Goal: Ask a question: Seek information or help from site administrators or community

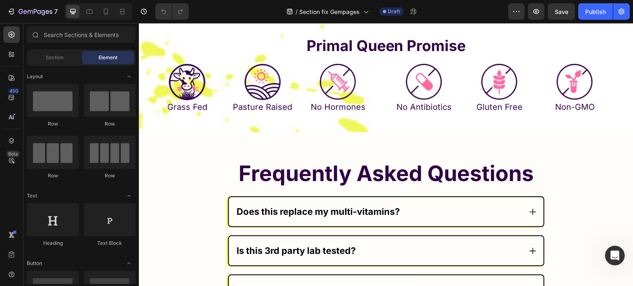
scroll to position [4862, 0]
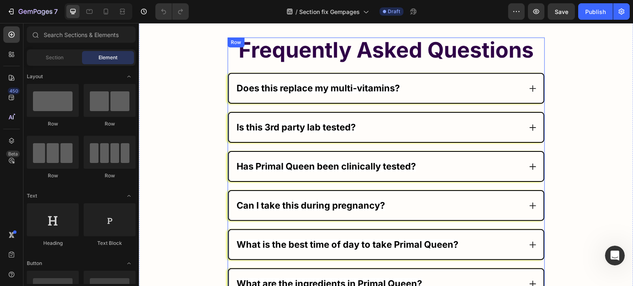
click at [428, 74] on div "Does this replace my multi-vitamins?" at bounding box center [386, 88] width 315 height 29
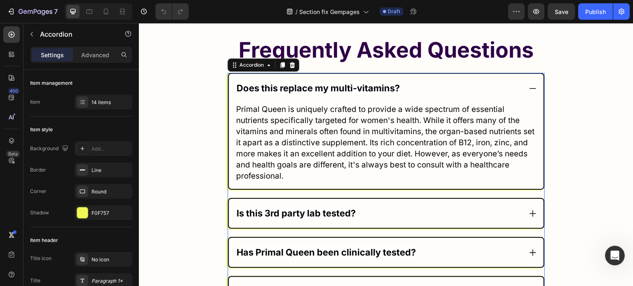
click at [428, 75] on div "Does this replace my multi-vitamins?" at bounding box center [386, 88] width 315 height 29
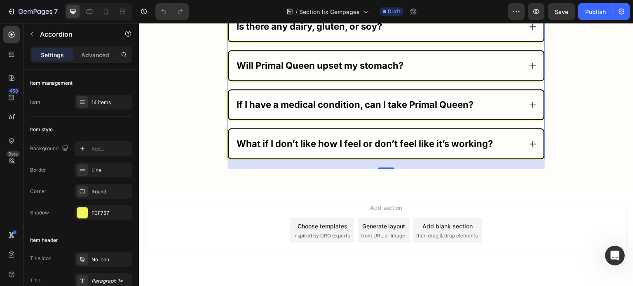
scroll to position [5359, 0]
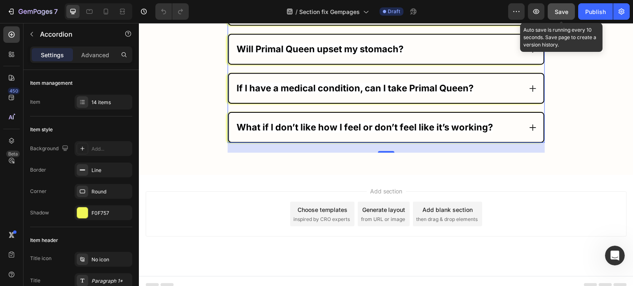
click at [566, 14] on span "Save" at bounding box center [562, 11] width 14 height 7
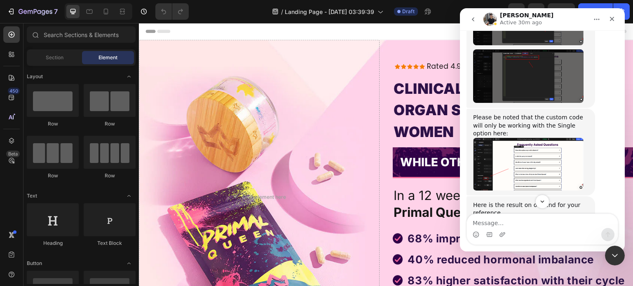
scroll to position [8736, 0]
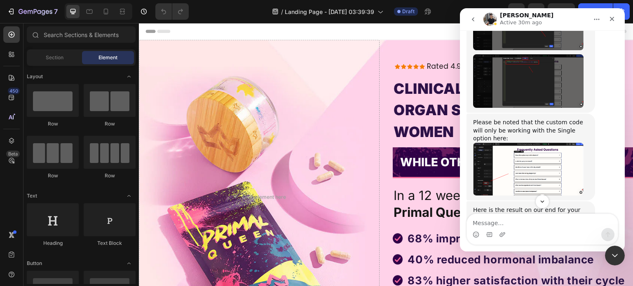
click at [525, 143] on img "Tony says…" at bounding box center [528, 169] width 110 height 53
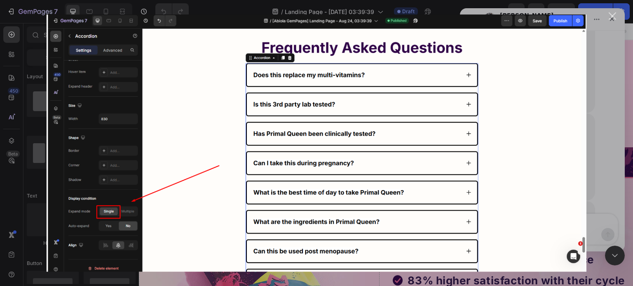
click at [632, 182] on div "Intercom messenger" at bounding box center [316, 143] width 633 height 286
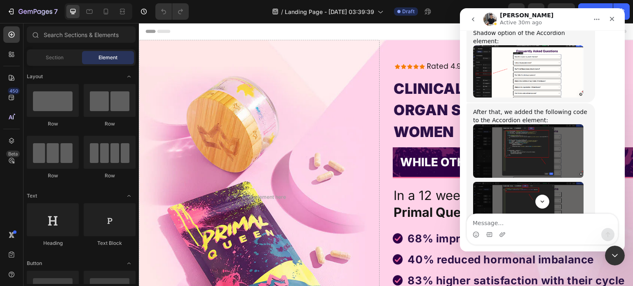
scroll to position [8567, 0]
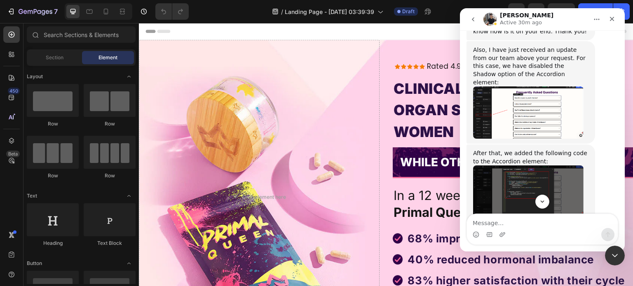
click at [535, 223] on img "Tony says…" at bounding box center [528, 250] width 110 height 54
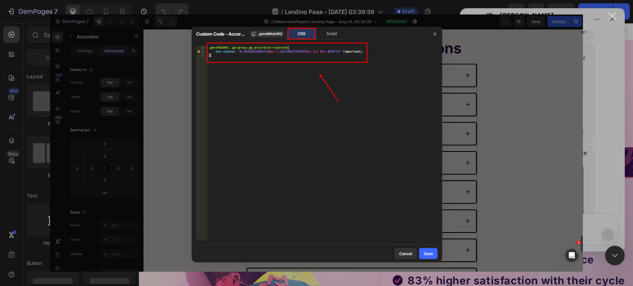
click at [602, 131] on div "Intercom messenger" at bounding box center [316, 143] width 633 height 286
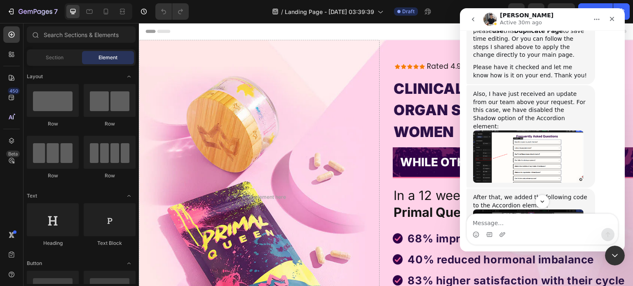
scroll to position [8485, 0]
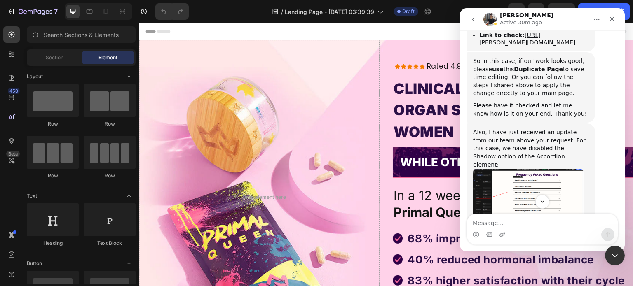
click at [524, 248] on img "Tony says…" at bounding box center [528, 275] width 110 height 54
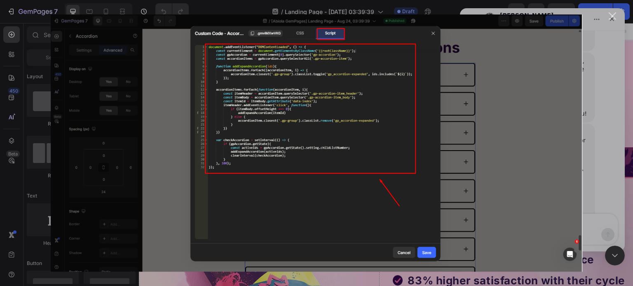
click at [600, 144] on div "Intercom messenger" at bounding box center [316, 143] width 633 height 286
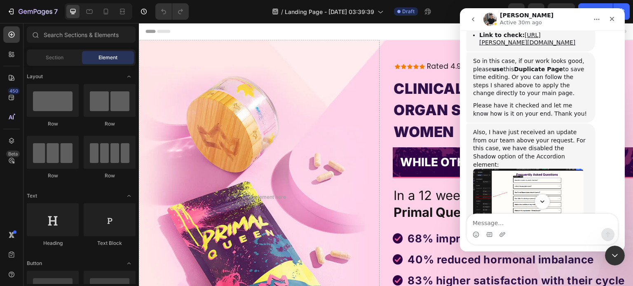
click at [543, 205] on icon "Scroll to bottom" at bounding box center [541, 201] width 7 height 7
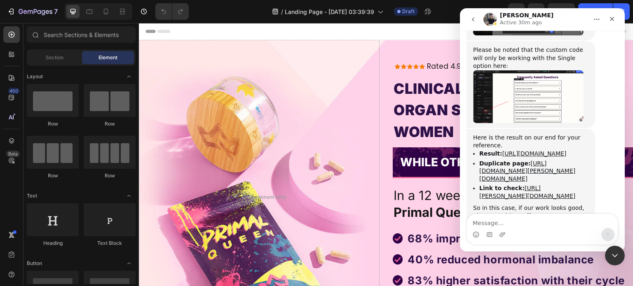
scroll to position [8819, 0]
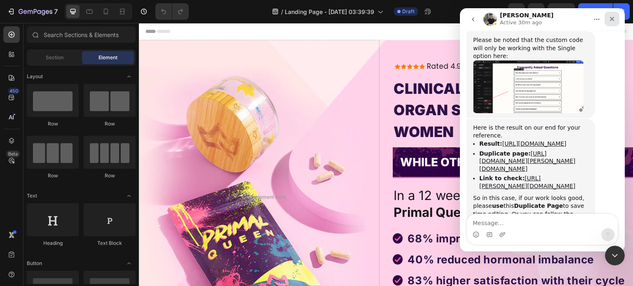
click at [615, 16] on icon "Close" at bounding box center [612, 19] width 7 height 7
click at [561, 8] on span "Save" at bounding box center [562, 11] width 14 height 7
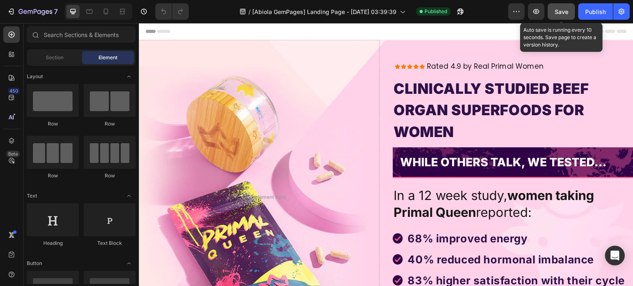
click at [554, 7] on button "Save" at bounding box center [561, 11] width 27 height 16
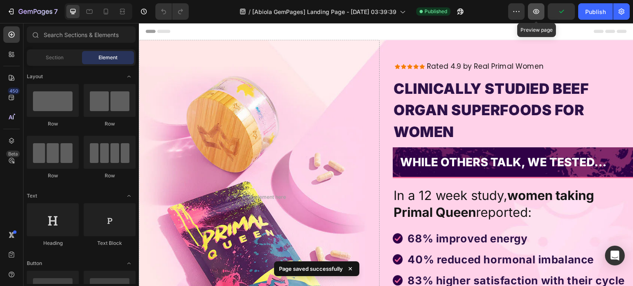
click at [538, 10] on icon "button" at bounding box center [536, 11] width 8 height 8
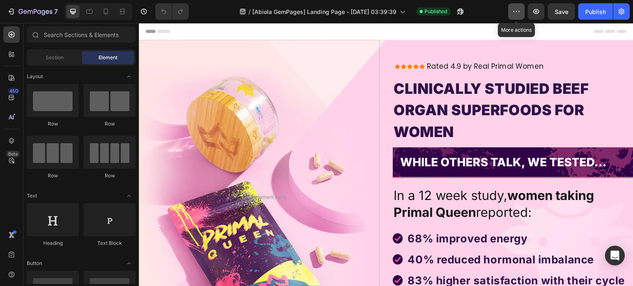
click at [517, 13] on icon "button" at bounding box center [516, 11] width 8 height 8
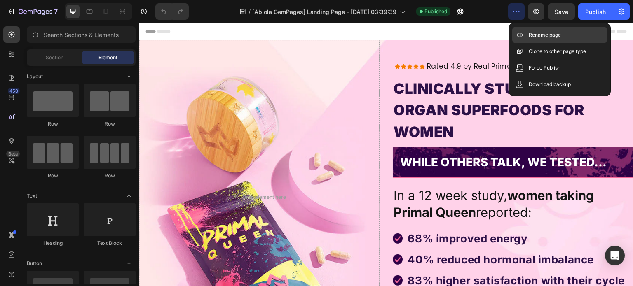
click at [522, 43] on div "Rename page" at bounding box center [559, 51] width 95 height 16
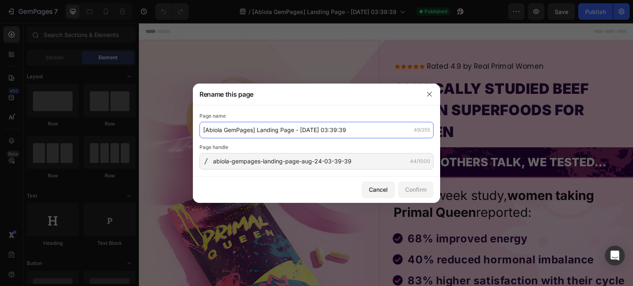
click at [257, 134] on input "[Abiola GemPages] Landing Page - Aug 24, 03:39:39" at bounding box center [316, 130] width 234 height 16
paste input "https://primalqueen.com/"
click at [221, 129] on input "https://primalqueen.com/" at bounding box center [316, 130] width 234 height 16
click at [221, 130] on input "https://primalqueen.com/" at bounding box center [316, 130] width 234 height 16
drag, startPoint x: 221, startPoint y: 130, endPoint x: 136, endPoint y: 135, distance: 85.0
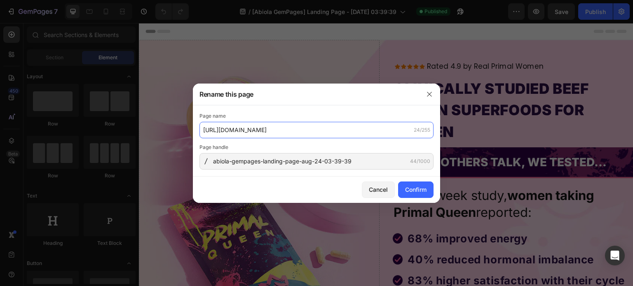
click at [137, 135] on div "Rename this page Page name https://primalqueen.com/ 24/255 Page handle abiola-g…" at bounding box center [316, 143] width 633 height 286
click at [262, 122] on input "primalqueen.com/" at bounding box center [316, 130] width 234 height 16
type input "[DOMAIN_NAME]...faru"
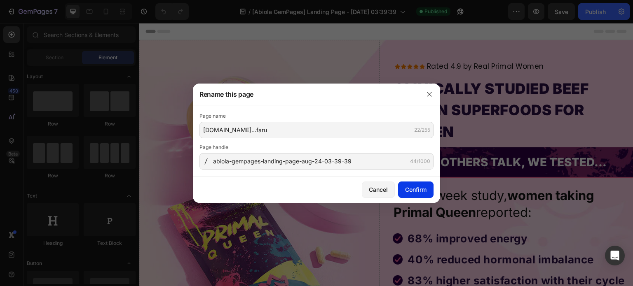
click at [418, 187] on div "Confirm" at bounding box center [415, 189] width 21 height 9
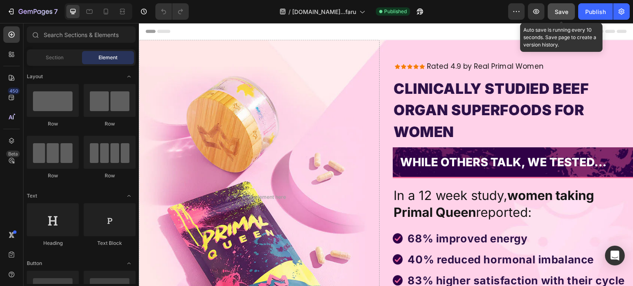
click at [572, 14] on button "Save" at bounding box center [561, 11] width 27 height 16
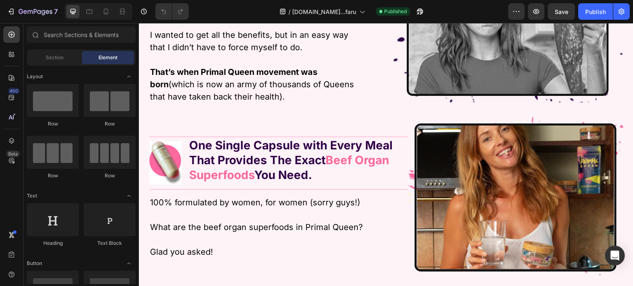
scroll to position [1895, 0]
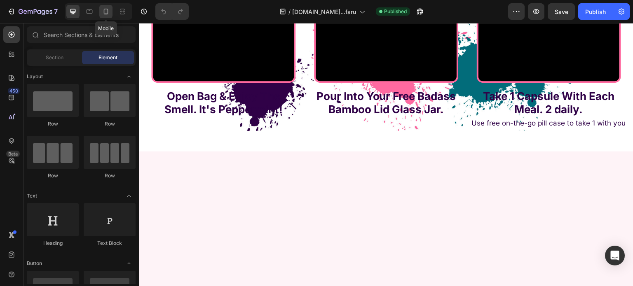
click at [102, 12] on icon at bounding box center [106, 11] width 8 height 8
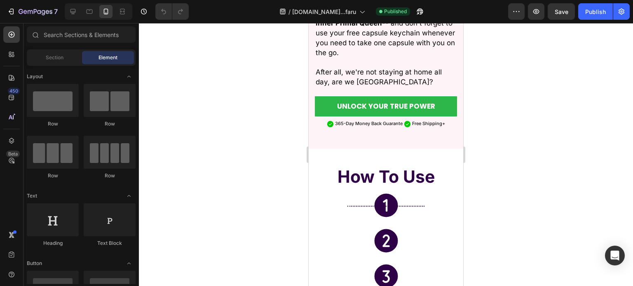
scroll to position [1854, 0]
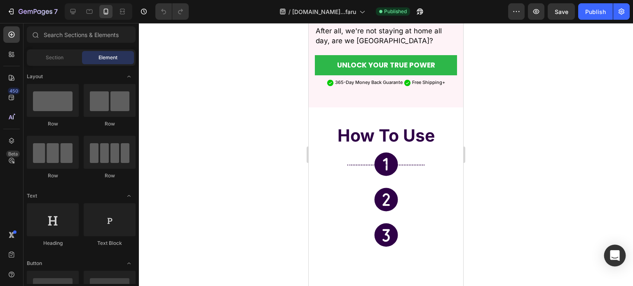
click at [613, 252] on icon "Open Intercom Messenger" at bounding box center [614, 256] width 9 height 11
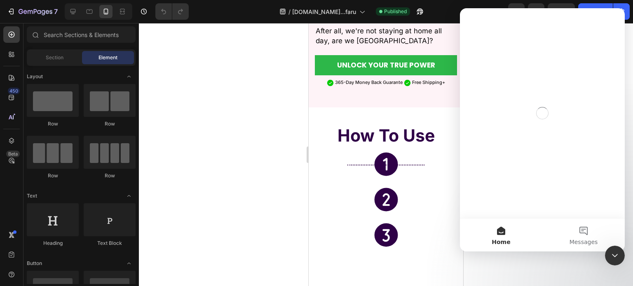
scroll to position [0, 0]
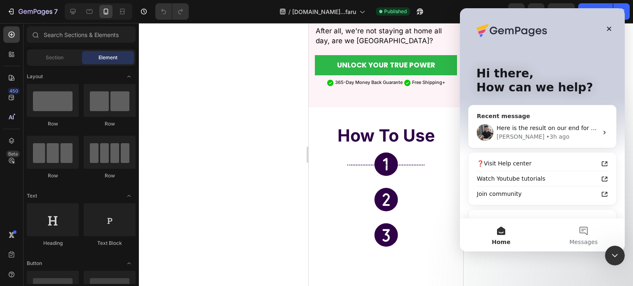
click at [533, 122] on div "Here is the result on our end for your reference. Result: https://www.loom.com/…" at bounding box center [541, 132] width 147 height 30
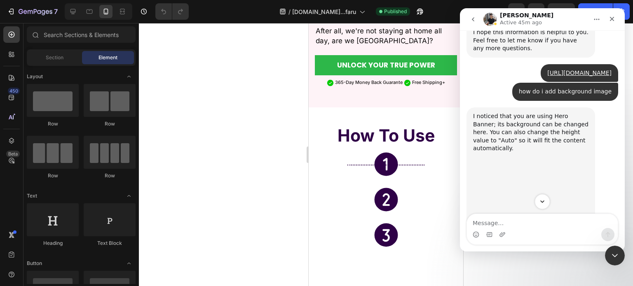
click at [541, 201] on icon "Scroll to bottom" at bounding box center [542, 202] width 4 height 2
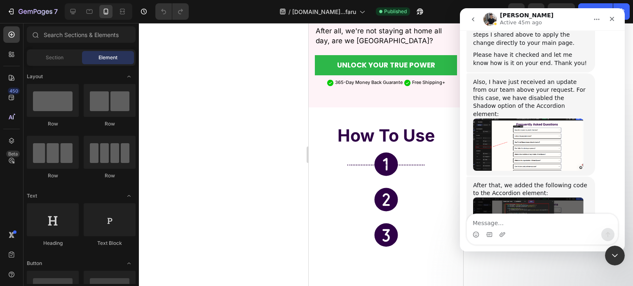
scroll to position [8850, 0]
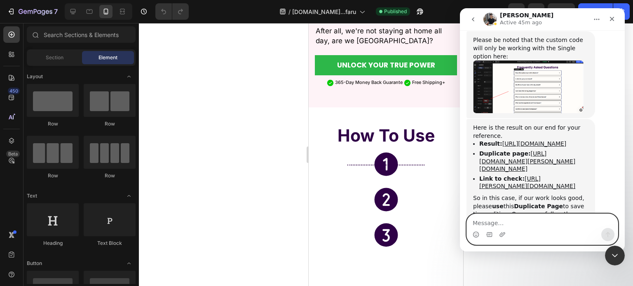
click at [530, 221] on textarea "Message…" at bounding box center [542, 221] width 151 height 14
paste textarea "f"
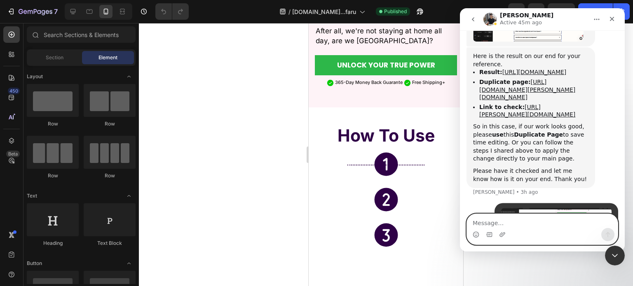
scroll to position [8925, 0]
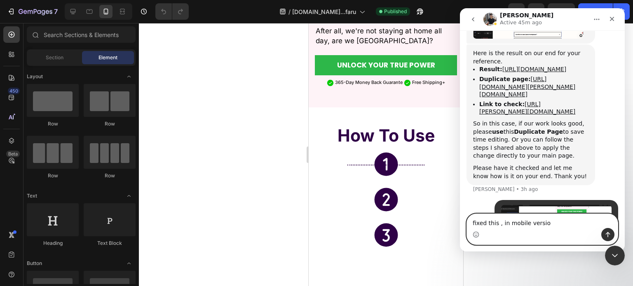
type textarea "fixed this , in mobile version"
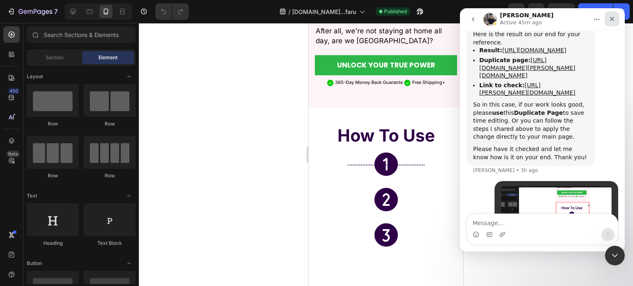
click at [612, 18] on icon "Close" at bounding box center [612, 19] width 7 height 7
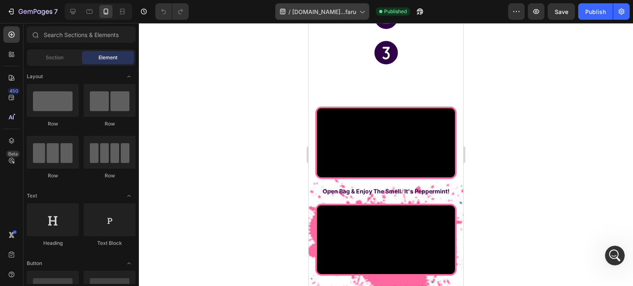
scroll to position [8912, 0]
click at [611, 253] on icon "Open Intercom Messenger" at bounding box center [614, 255] width 14 height 14
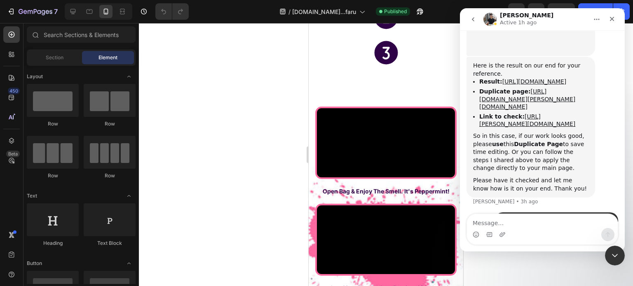
scroll to position [8944, 0]
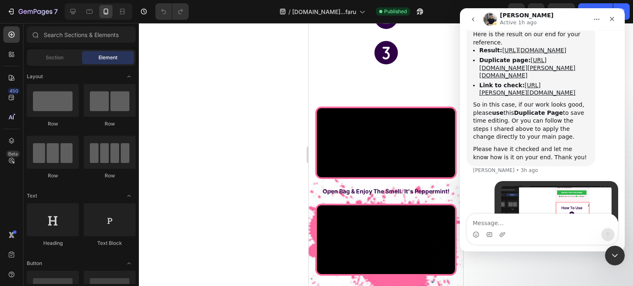
click at [540, 218] on textarea "Message…" at bounding box center [542, 221] width 151 height 14
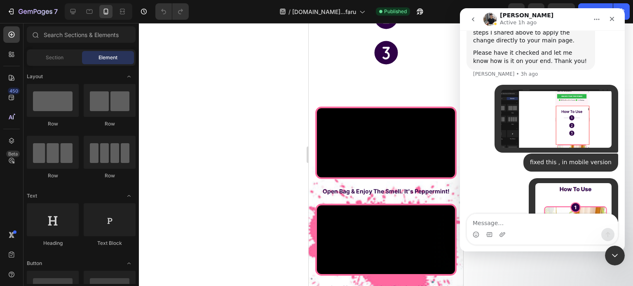
scroll to position [9071, 0]
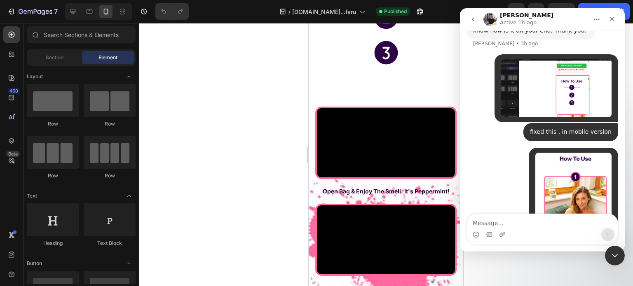
click at [540, 219] on textarea "Message…" at bounding box center [542, 221] width 151 height 14
type textarea "like this"
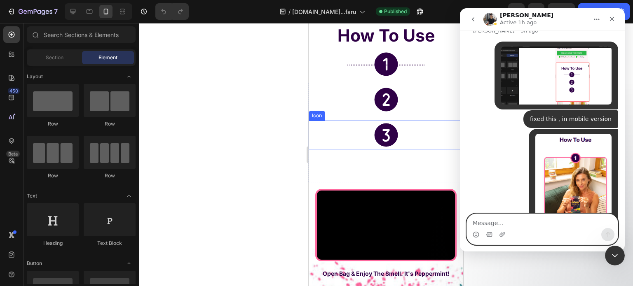
scroll to position [9052, 0]
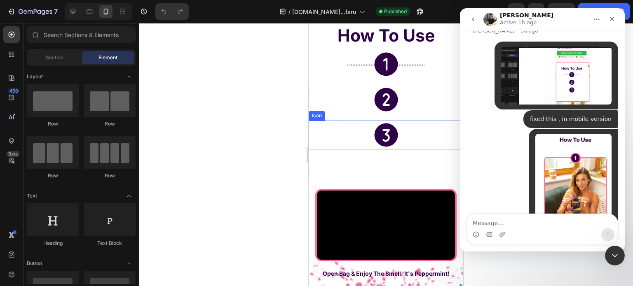
click at [383, 128] on icon at bounding box center [385, 135] width 23 height 23
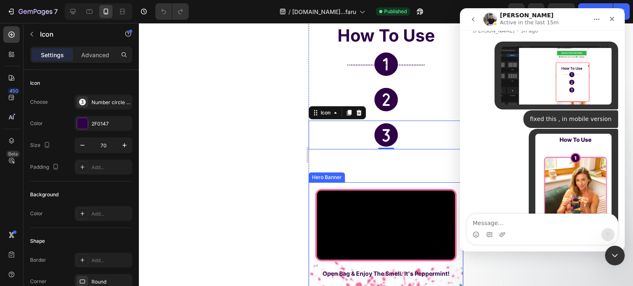
scroll to position [2101, 0]
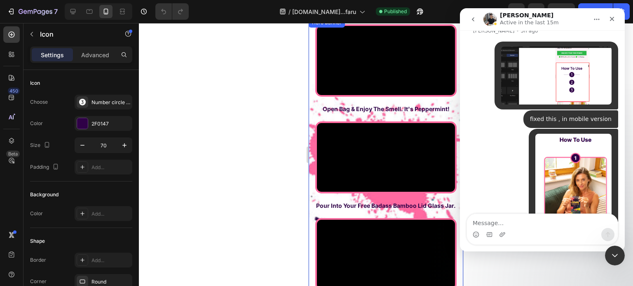
click at [313, 215] on div "Video Open Bag & Enjoy The Smell. It's Peppermint! Text Block Row Video Pour In…" at bounding box center [386, 173] width 155 height 310
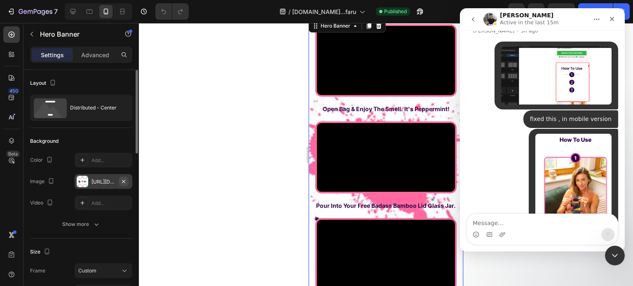
click at [123, 178] on icon "button" at bounding box center [123, 181] width 7 height 7
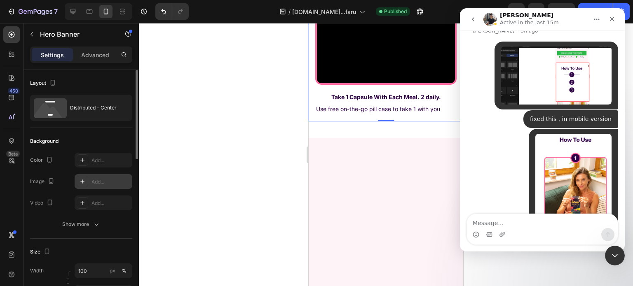
scroll to position [2431, 0]
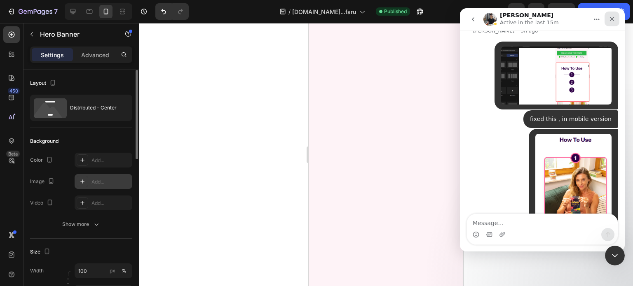
click at [611, 19] on icon "Close" at bounding box center [612, 19] width 7 height 7
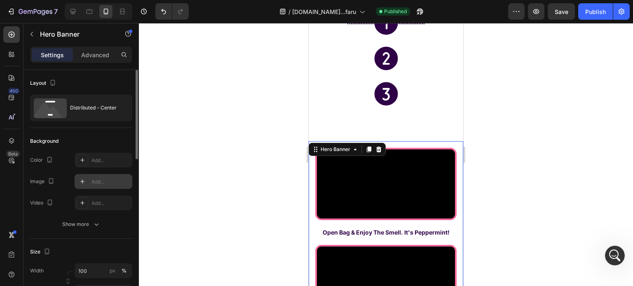
scroll to position [2060, 0]
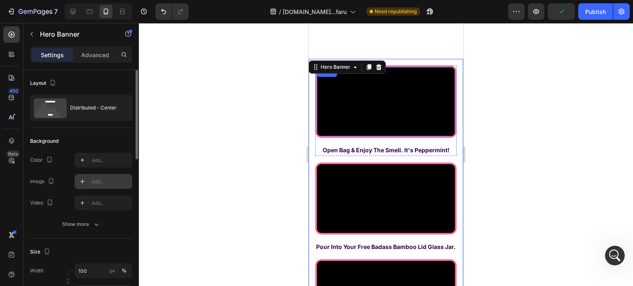
click at [398, 136] on video at bounding box center [386, 101] width 138 height 69
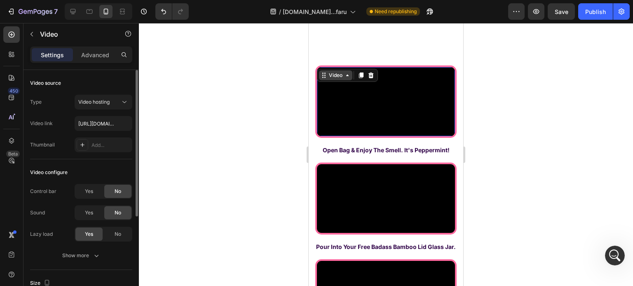
click at [323, 74] on icon at bounding box center [324, 75] width 7 height 7
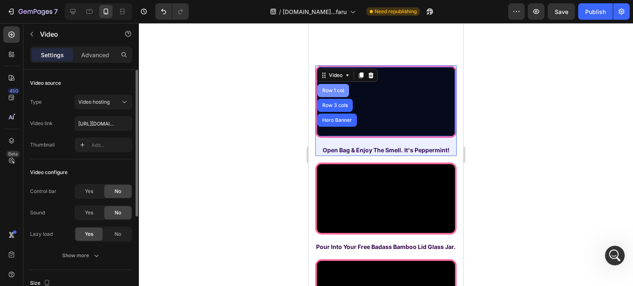
click at [323, 90] on div "Row 1 col" at bounding box center [333, 90] width 25 height 5
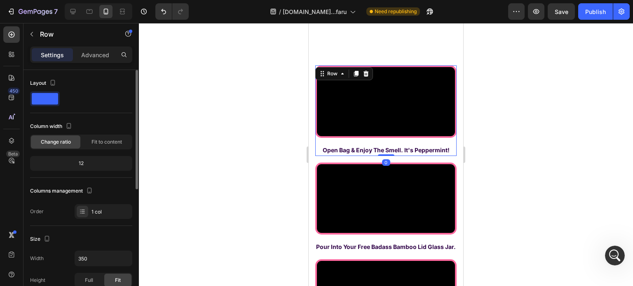
scroll to position [124, 0]
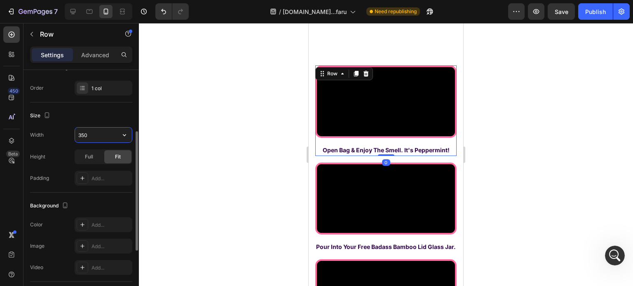
click at [99, 133] on input "350" at bounding box center [103, 135] width 57 height 15
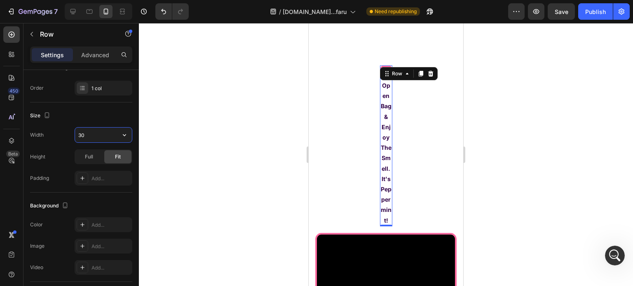
type input "305"
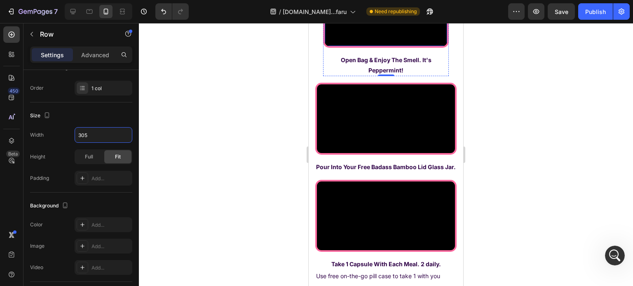
scroll to position [2266, 0]
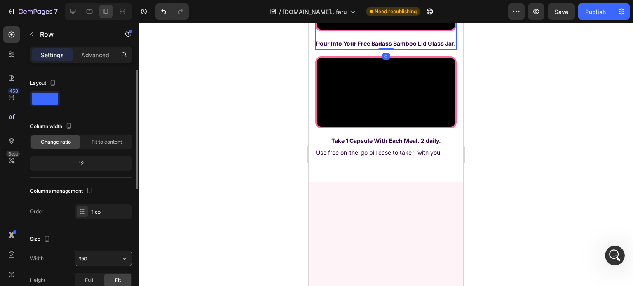
click at [95, 258] on input "350" at bounding box center [103, 258] width 57 height 15
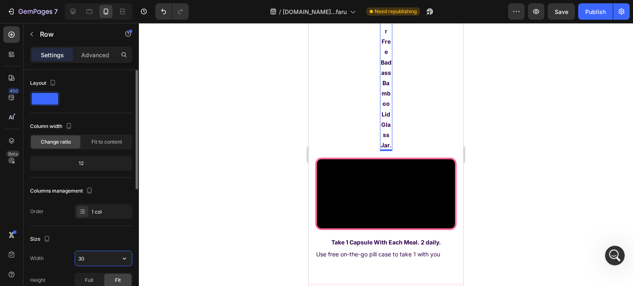
type input "305"
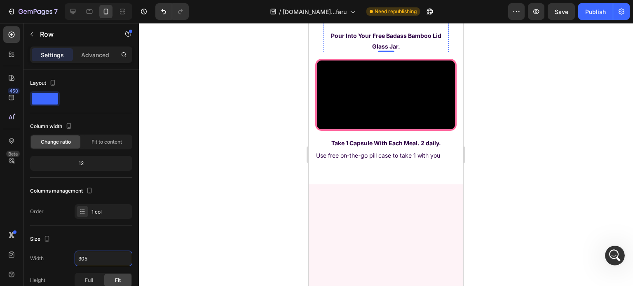
scroll to position [2390, 0]
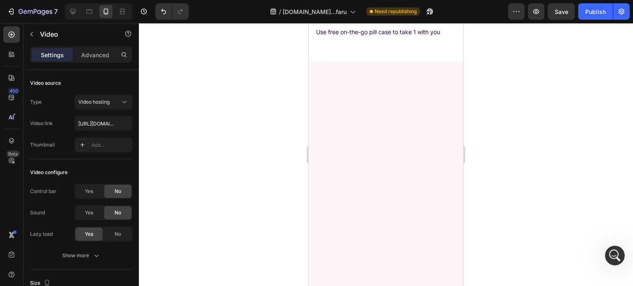
drag, startPoint x: 328, startPoint y: 204, endPoint x: 314, endPoint y: 208, distance: 15.1
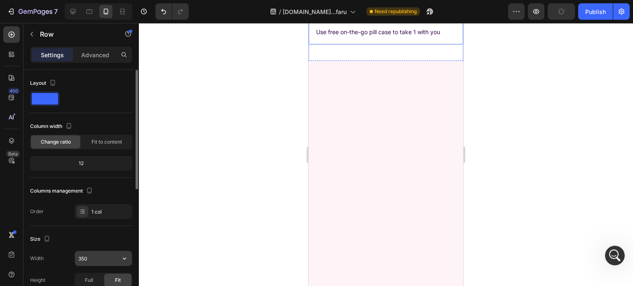
click at [98, 258] on input "350" at bounding box center [103, 258] width 57 height 15
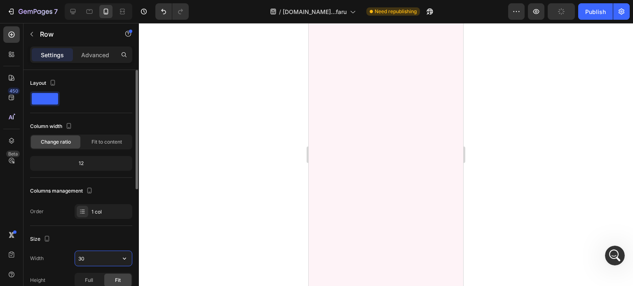
type input "305"
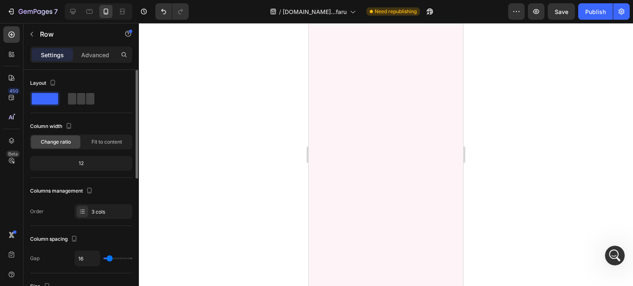
scroll to position [41, 0]
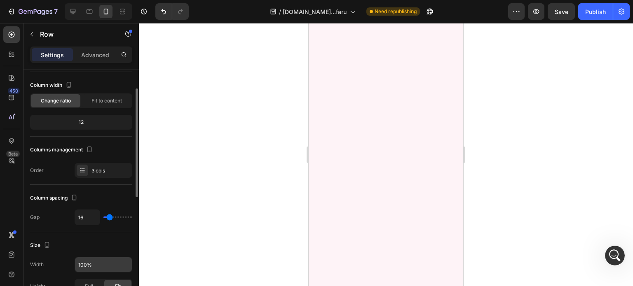
click at [94, 267] on input "100%" at bounding box center [103, 265] width 57 height 15
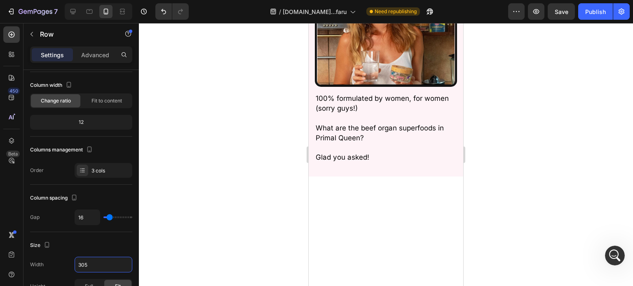
scroll to position [9084, 0]
type input "305"
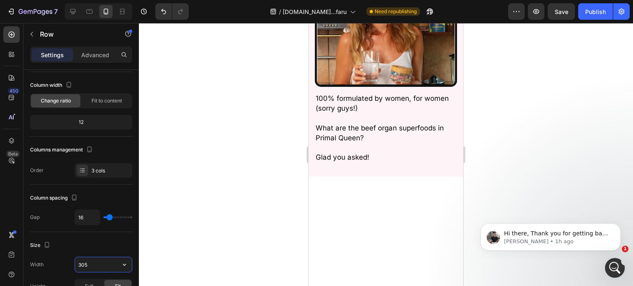
scroll to position [0, 0]
click at [564, 233] on p "Hi there, Thank you for getting back to me. Regarding your request, I understan…" at bounding box center [557, 234] width 106 height 8
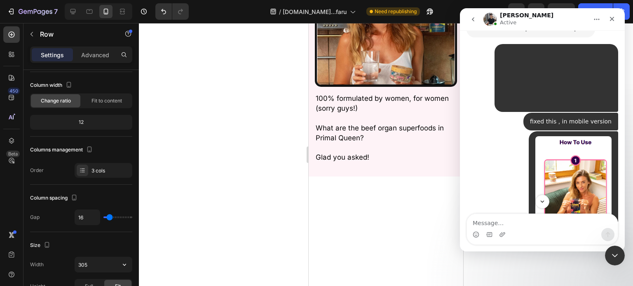
scroll to position [9131, 0]
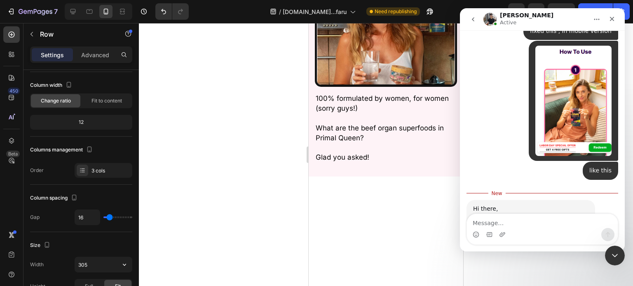
click at [519, 229] on div "Regarding your request, I understand that you would like to place the image und…" at bounding box center [530, 241] width 115 height 24
copy div "Regarding your request, I understand that you would like to place the image und…"
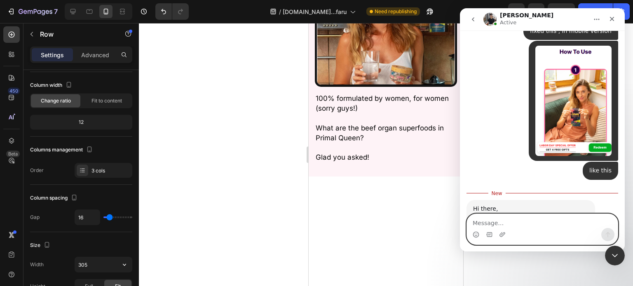
click at [499, 224] on textarea "Message…" at bounding box center [542, 221] width 151 height 14
type textarea "yes"
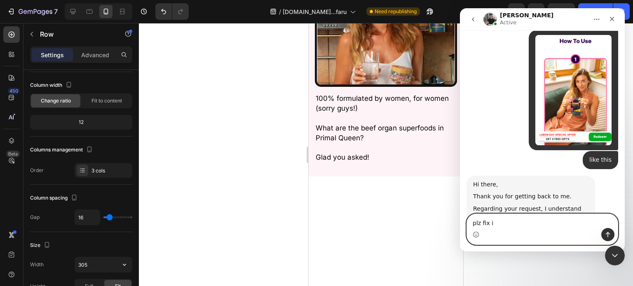
type textarea "plz fix it"
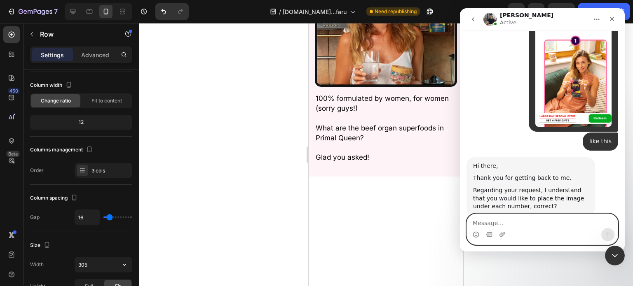
paste textarea "https://primalqueen.com/"
type textarea "https://primalqueen.com/"
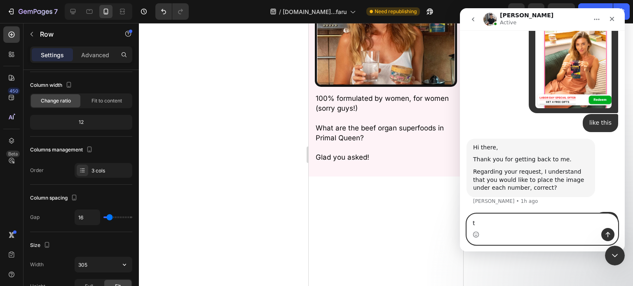
scroll to position [9179, 0]
type textarea "this is sample"
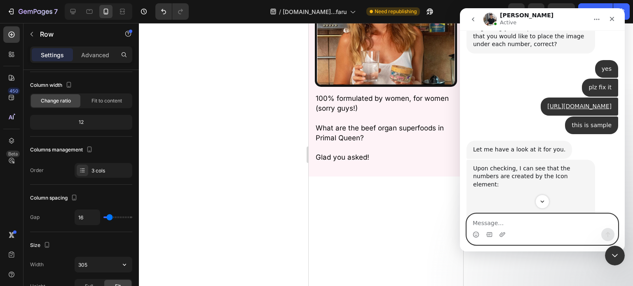
scroll to position [9335, 0]
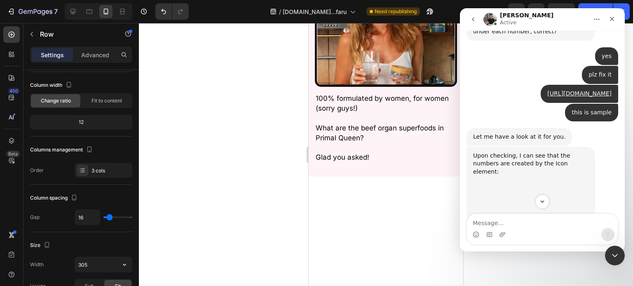
click at [513, 147] on div "Upon checking, I can see that the numbers are created by the Icon element: Tony…" at bounding box center [530, 190] width 129 height 87
click at [511, 152] on div "Upon checking, I can see that the numbers are created by the Icon element:" at bounding box center [530, 164] width 115 height 24
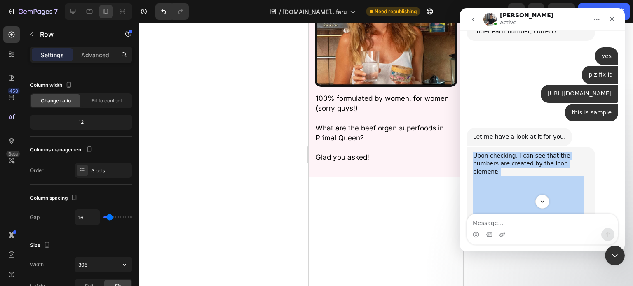
click at [511, 152] on div "Upon checking, I can see that the numbers are created by the Icon element:" at bounding box center [530, 164] width 115 height 24
drag, startPoint x: 511, startPoint y: 94, endPoint x: 548, endPoint y: 186, distance: 99.5
copy div "Upon checking, I can see that the numbers are created by the Icon element: Tony…"
click at [578, 128] on div "Let me have a look at it for you. Tony • 1h ago" at bounding box center [542, 137] width 152 height 19
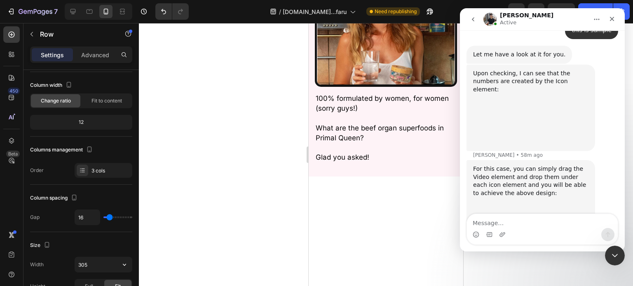
scroll to position [9426, 0]
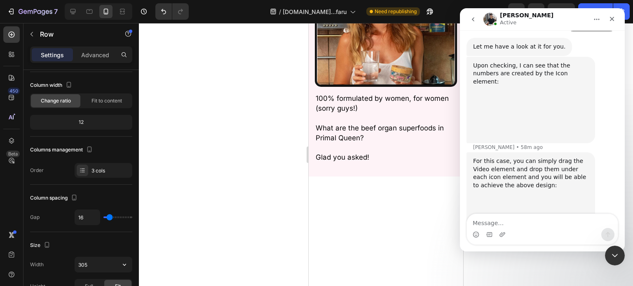
click at [529, 157] on div "For this case, you can simply drag the Video element and drop them under each i…" at bounding box center [530, 173] width 115 height 32
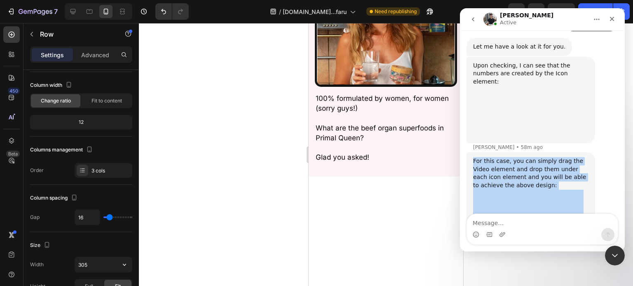
drag, startPoint x: 529, startPoint y: 95, endPoint x: 549, endPoint y: 201, distance: 108.5
click at [549, 201] on div "For this case, you can simply drag the Video element and drop them under each i…" at bounding box center [542, 218] width 152 height 133
copy div "For this case, you can simply drag the Video element and drop them under each i…"
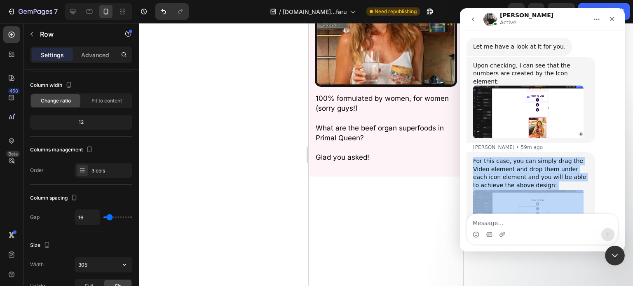
click at [574, 212] on div "For this case, you can simply drag the Video element and drop them under each i…" at bounding box center [542, 218] width 152 height 133
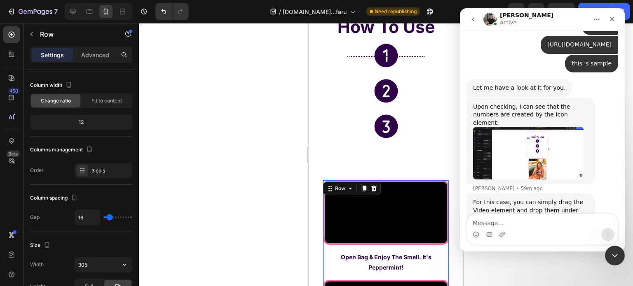
scroll to position [1936, 0]
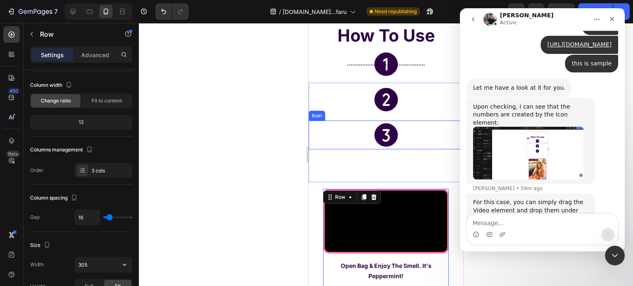
click at [382, 130] on icon at bounding box center [386, 135] width 29 height 29
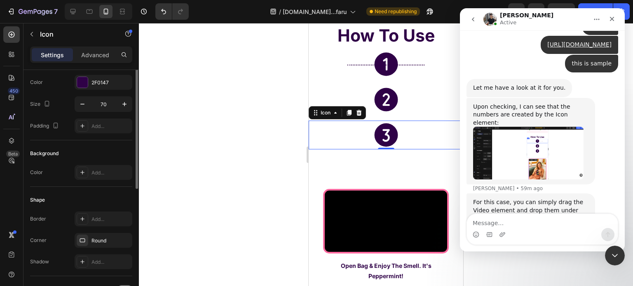
scroll to position [0, 0]
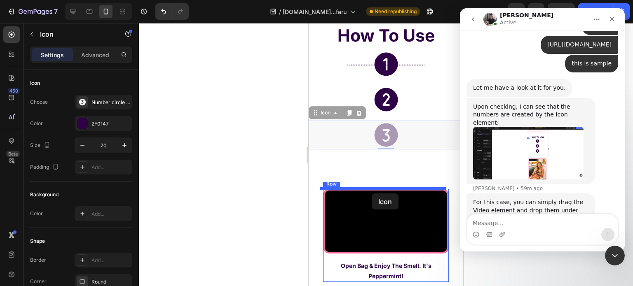
drag, startPoint x: 322, startPoint y: 112, endPoint x: 371, endPoint y: 192, distance: 94.3
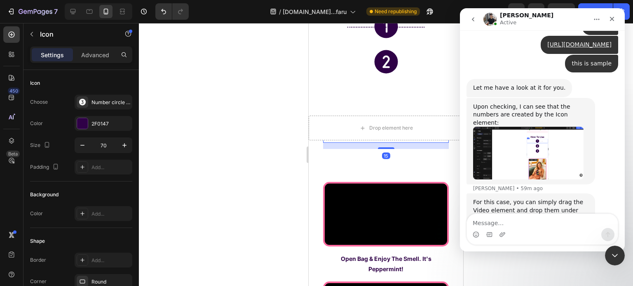
scroll to position [2019, 0]
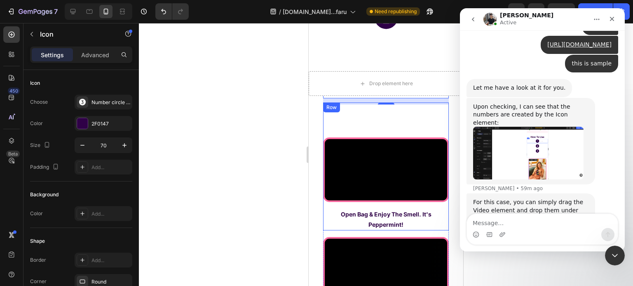
click at [360, 115] on div "Icon 15 Video Open Bag & Enjoy The Smell. It's Peppermint! Text Block Row" at bounding box center [386, 167] width 126 height 128
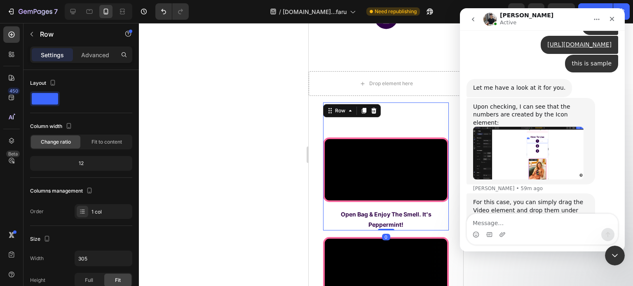
click at [410, 114] on div "Icon Video Open Bag & Enjoy The Smell. It's Peppermint! Text Block" at bounding box center [386, 167] width 126 height 128
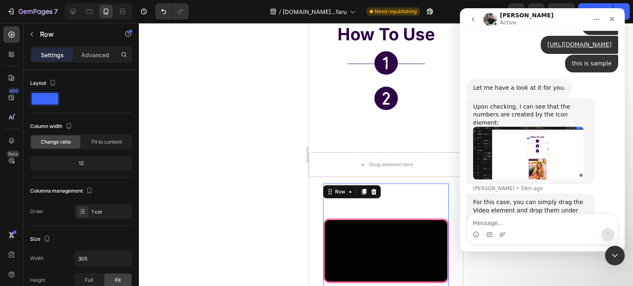
scroll to position [1936, 0]
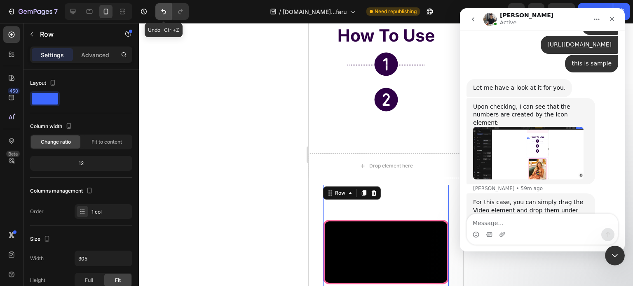
click at [169, 13] on button "Undo/Redo" at bounding box center [163, 11] width 16 height 16
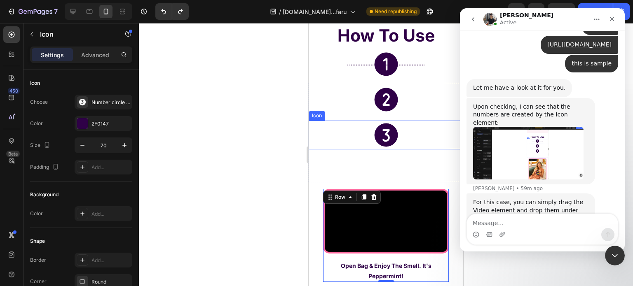
click at [377, 129] on icon at bounding box center [385, 135] width 23 height 23
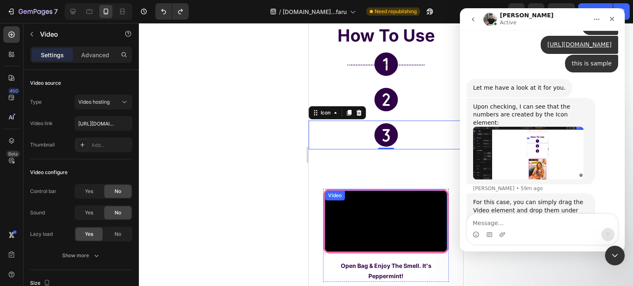
click at [357, 197] on div "Video" at bounding box center [386, 221] width 126 height 65
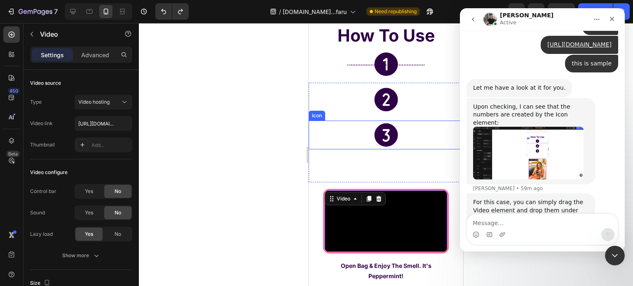
click at [379, 136] on icon at bounding box center [385, 135] width 23 height 23
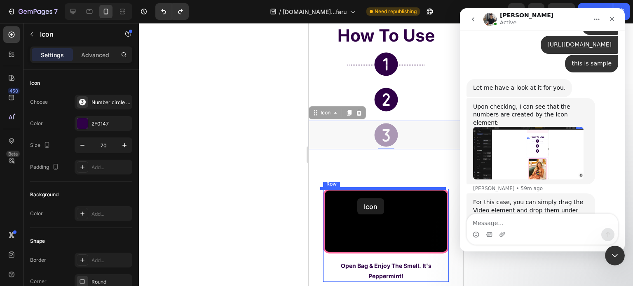
drag, startPoint x: 320, startPoint y: 115, endPoint x: 358, endPoint y: 197, distance: 90.5
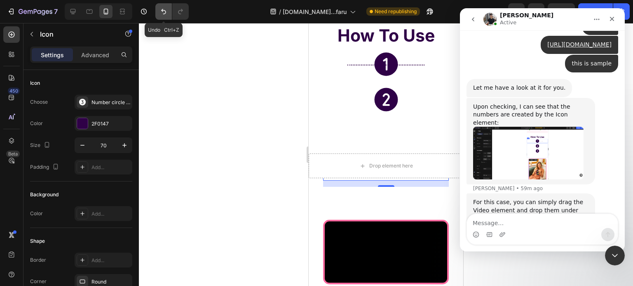
click at [163, 13] on icon "Undo/Redo" at bounding box center [163, 11] width 8 height 8
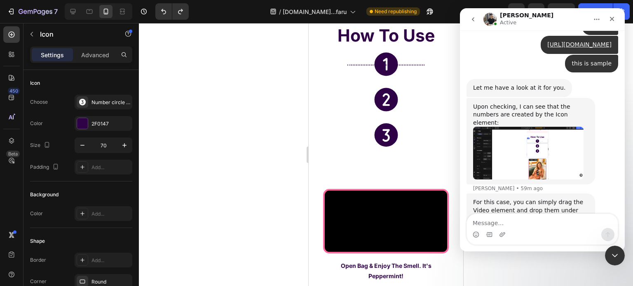
scroll to position [9426, 0]
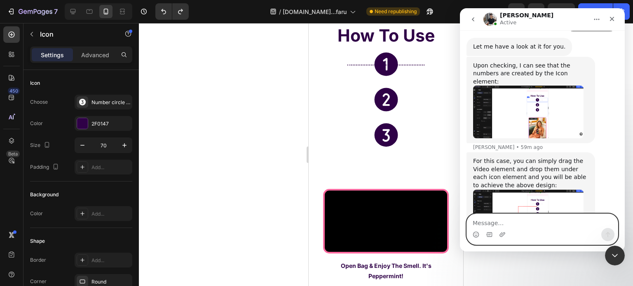
click at [524, 219] on textarea "Message…" at bounding box center [542, 221] width 151 height 14
click at [541, 224] on textarea "Message…" at bounding box center [542, 221] width 151 height 14
paste textarea "I can't."
type textarea "I can't. plz fixed you"
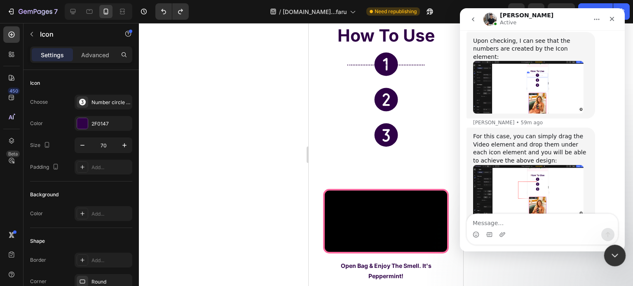
drag, startPoint x: 1208, startPoint y: 498, endPoint x: 604, endPoint y: 252, distance: 652.2
click at [604, 252] on div "Close Intercom Messenger" at bounding box center [614, 255] width 20 height 20
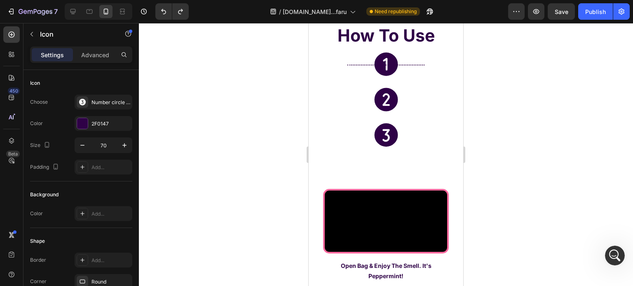
scroll to position [9482, 0]
click at [606, 257] on div "Open Intercom Messenger" at bounding box center [613, 254] width 27 height 27
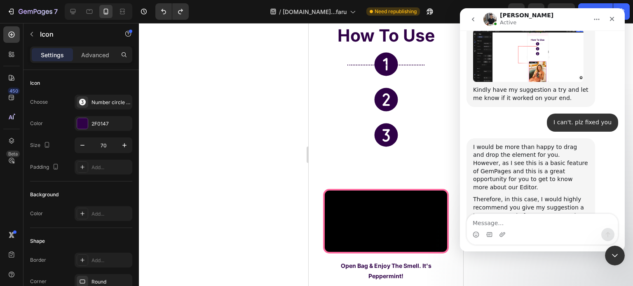
scroll to position [9600, 0]
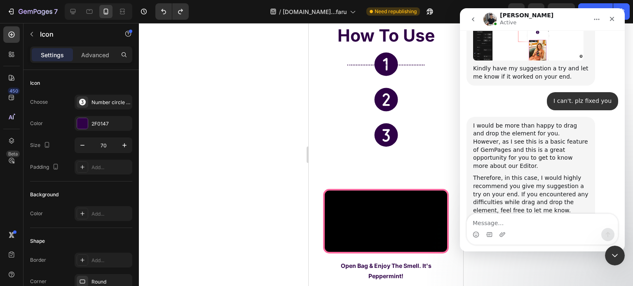
click at [495, 122] on div "I would be more than happy to drag and drop the element for you. However, as I …" at bounding box center [530, 146] width 115 height 49
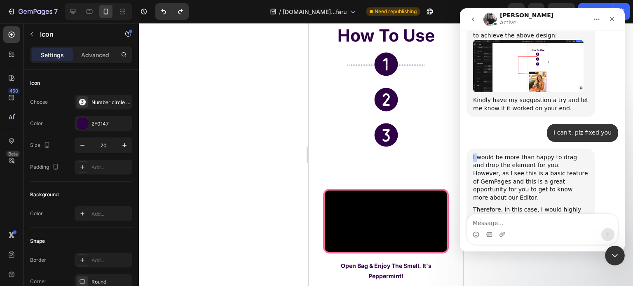
click at [495, 124] on div "I can't. plz fixed you Fariya • 59m ago" at bounding box center [542, 136] width 152 height 25
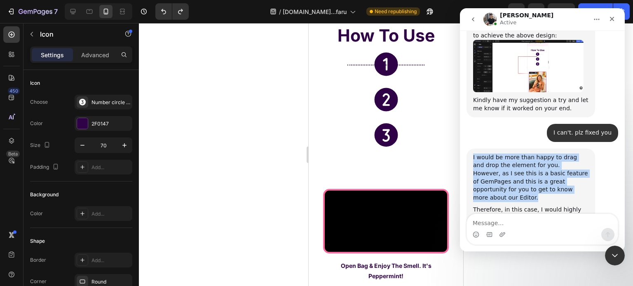
click at [495, 124] on div "I can't. plz fixed you Fariya • 59m ago" at bounding box center [542, 136] width 152 height 25
click at [498, 154] on div "I would be more than happy to drag and drop the element for you. However, as I …" at bounding box center [530, 178] width 115 height 49
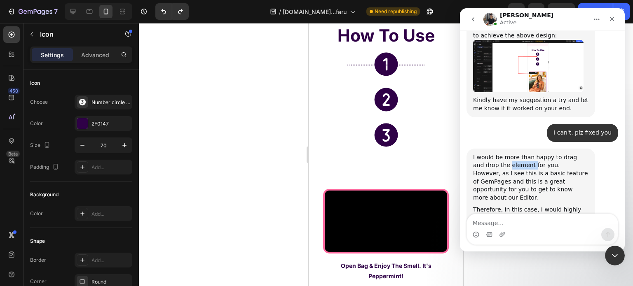
click at [498, 154] on div "I would be more than happy to drag and drop the element for you. However, as I …" at bounding box center [530, 178] width 115 height 49
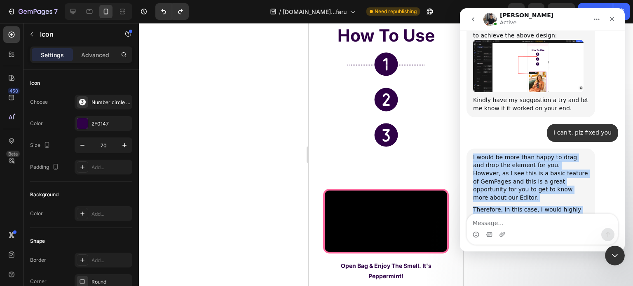
drag, startPoint x: 498, startPoint y: 95, endPoint x: 541, endPoint y: 188, distance: 102.5
click at [541, 188] on div "I would be more than happy to drag and drop the element for you. However, as I …" at bounding box center [530, 216] width 115 height 125
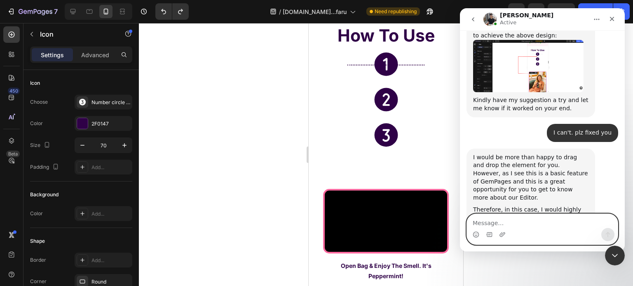
click at [536, 222] on textarea "Message…" at bounding box center [542, 221] width 151 height 14
paste textarea "I did but the icon doesn't show up."
type textarea "I did but the icon doesn't show up."
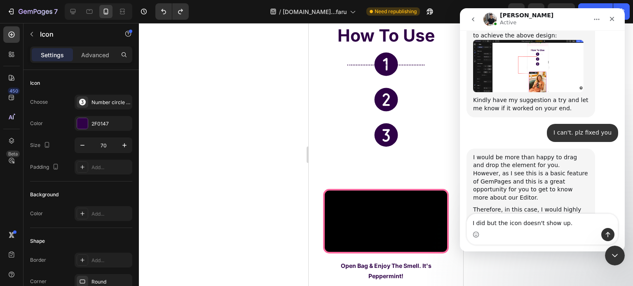
click at [377, 133] on icon at bounding box center [385, 135] width 23 height 23
click at [391, 128] on icon at bounding box center [385, 135] width 23 height 23
click at [386, 95] on icon at bounding box center [386, 99] width 29 height 29
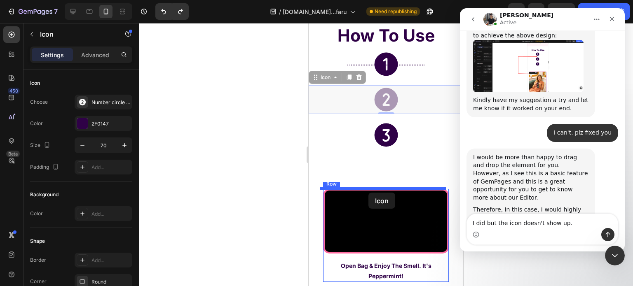
drag, startPoint x: 315, startPoint y: 76, endPoint x: 368, endPoint y: 193, distance: 128.7
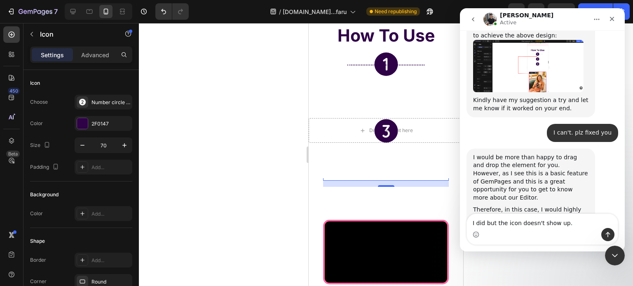
click at [340, 179] on div "Icon 15" at bounding box center [386, 166] width 126 height 29
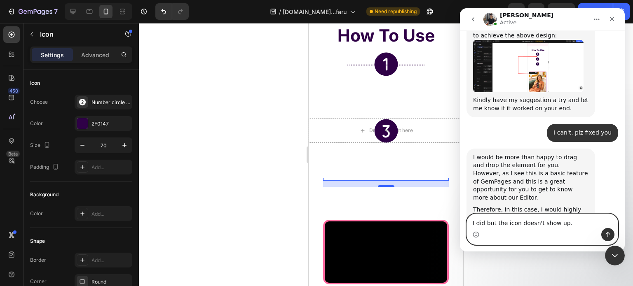
click at [574, 221] on textarea "I did but the icon doesn't show up." at bounding box center [542, 221] width 151 height 14
paste textarea "Message…"
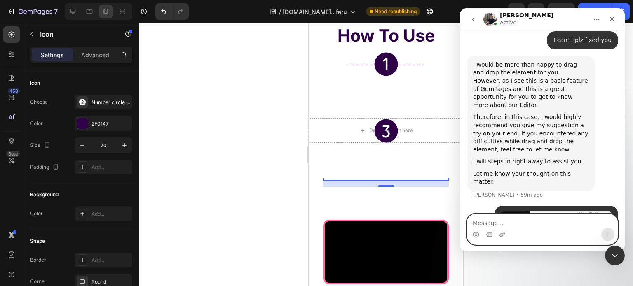
scroll to position [9661, 0]
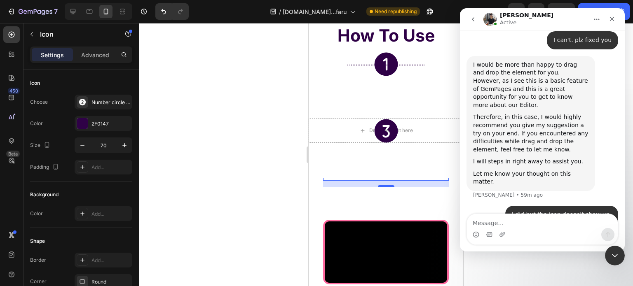
click at [396, 183] on div "15" at bounding box center [386, 184] width 126 height 6
click at [383, 152] on div "Icon" at bounding box center [386, 164] width 155 height 29
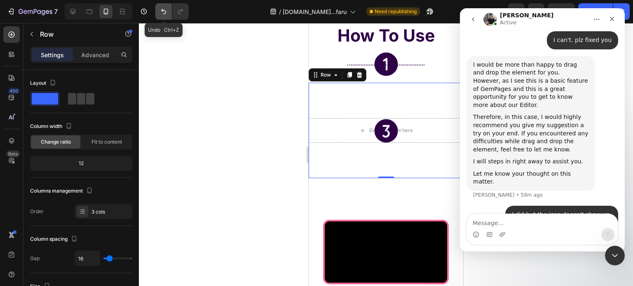
click at [168, 7] on button "Undo/Redo" at bounding box center [163, 11] width 16 height 16
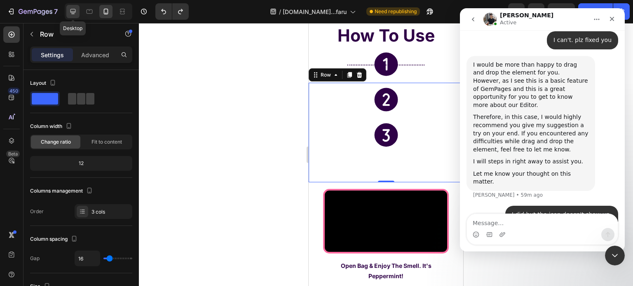
click at [74, 10] on icon at bounding box center [73, 11] width 8 height 8
type input "1200"
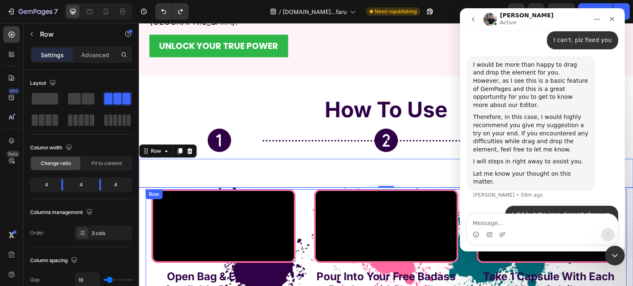
scroll to position [1739, 0]
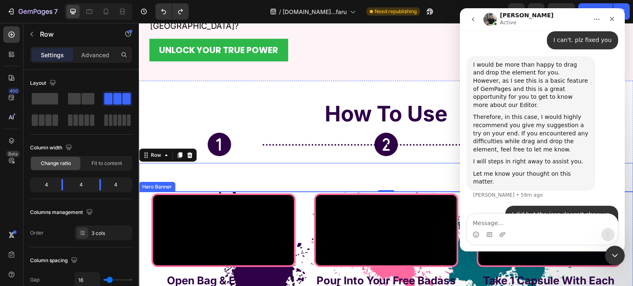
click at [300, 194] on div "Video Open Bag & Enjoy The Smell. It's Peppermint! Text Block Row Video Pour In…" at bounding box center [385, 254] width 481 height 120
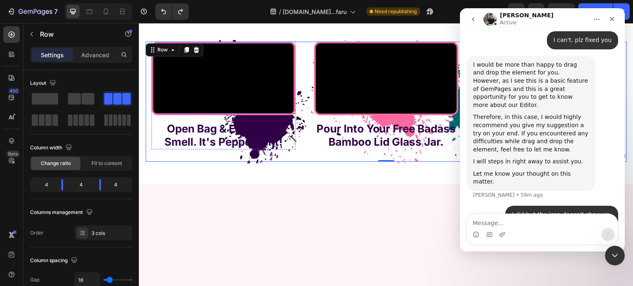
scroll to position [1821, 0]
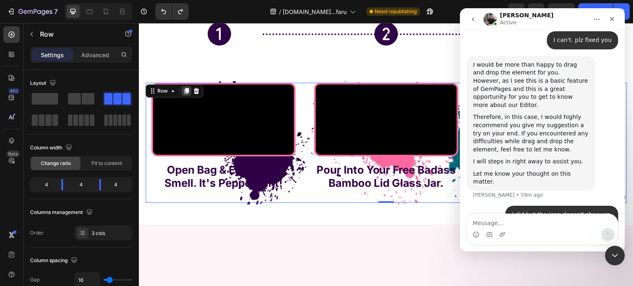
click at [185, 91] on icon at bounding box center [186, 91] width 5 height 6
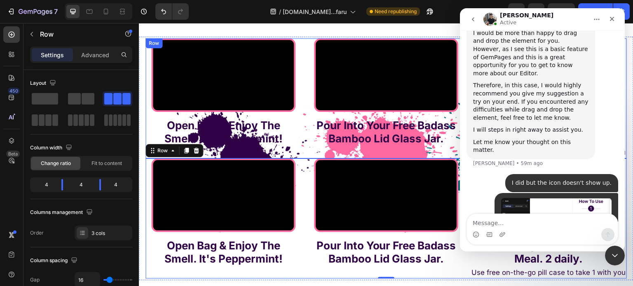
scroll to position [1784, 0]
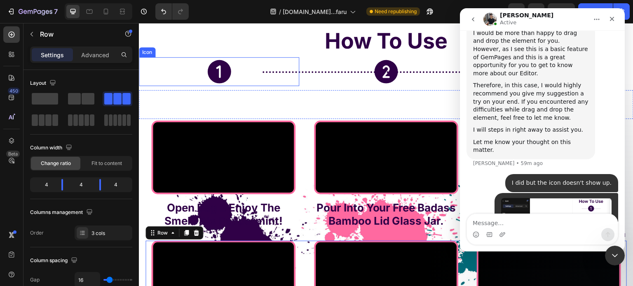
click at [217, 68] on icon at bounding box center [218, 71] width 23 height 23
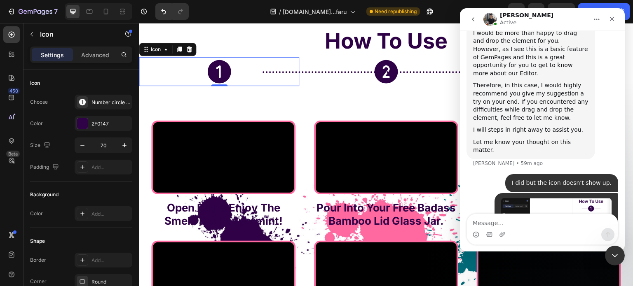
drag, startPoint x: 181, startPoint y: 49, endPoint x: 174, endPoint y: 59, distance: 11.8
click at [181, 49] on icon at bounding box center [179, 50] width 5 height 6
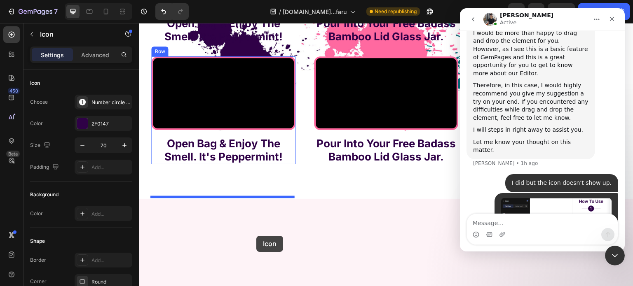
scroll to position [2006, 0]
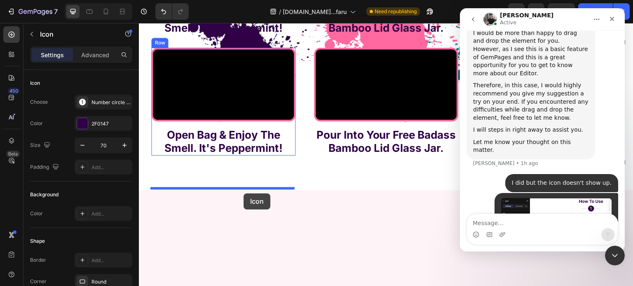
drag, startPoint x: 150, startPoint y: 77, endPoint x: 243, endPoint y: 194, distance: 148.9
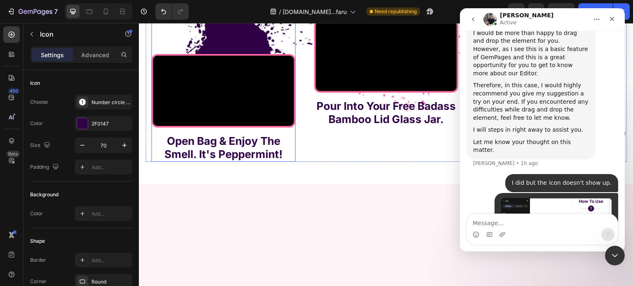
scroll to position [1976, 0]
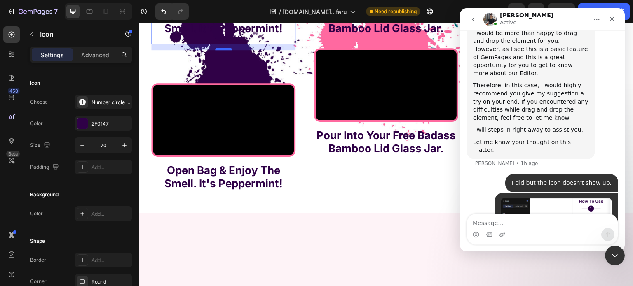
click at [220, 44] on div "15" at bounding box center [223, 44] width 144 height 0
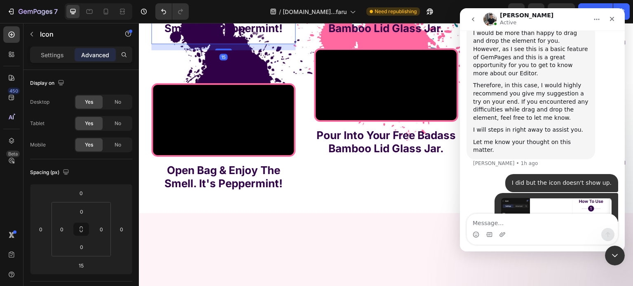
click at [221, 50] on div at bounding box center [223, 50] width 16 height 2
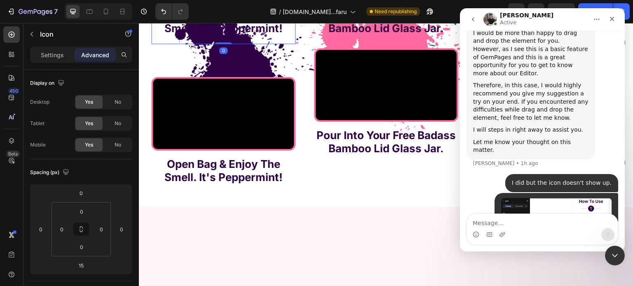
drag, startPoint x: 221, startPoint y: 189, endPoint x: 235, endPoint y: 160, distance: 32.1
click at [236, 44] on div "Icon 0" at bounding box center [223, 29] width 144 height 29
type input "0"
click at [226, 42] on icon at bounding box center [223, 29] width 23 height 23
click at [87, 193] on input "0" at bounding box center [81, 193] width 16 height 12
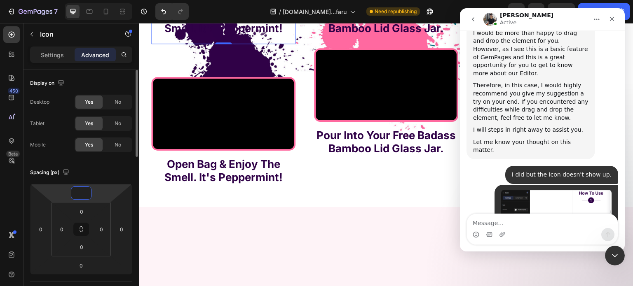
scroll to position [9725, 0]
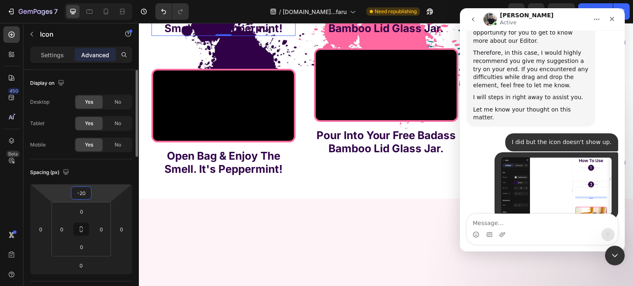
type input "-2"
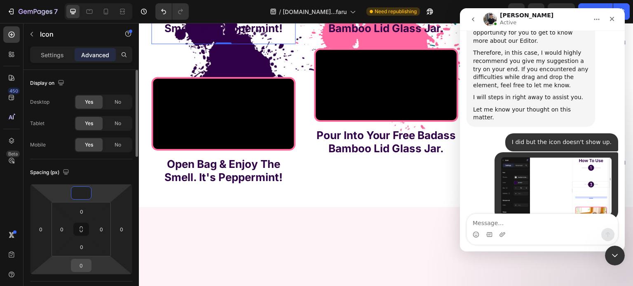
click at [82, 267] on input "0" at bounding box center [81, 266] width 16 height 12
type input "0"
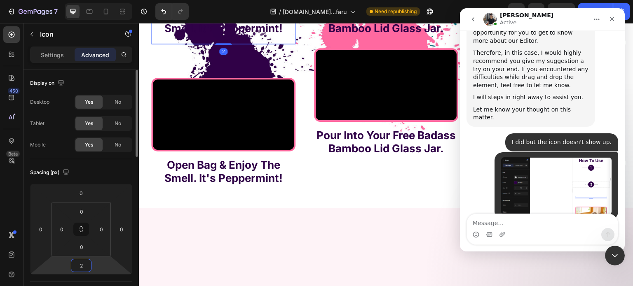
scroll to position [9694, 0]
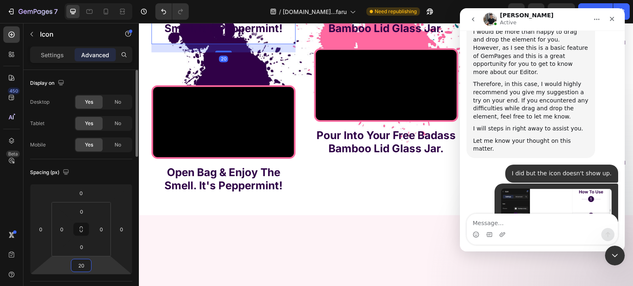
type input "2"
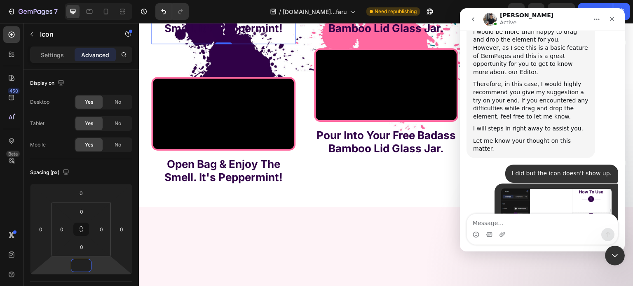
type input "0"
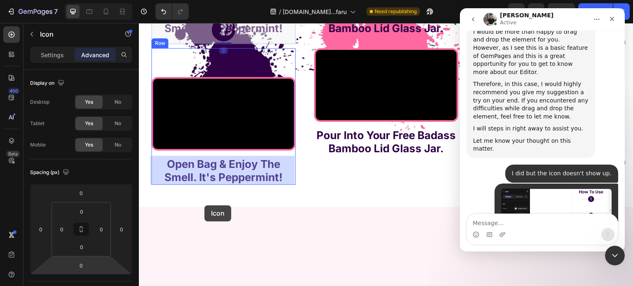
drag, startPoint x: 160, startPoint y: 148, endPoint x: 204, endPoint y: 206, distance: 72.5
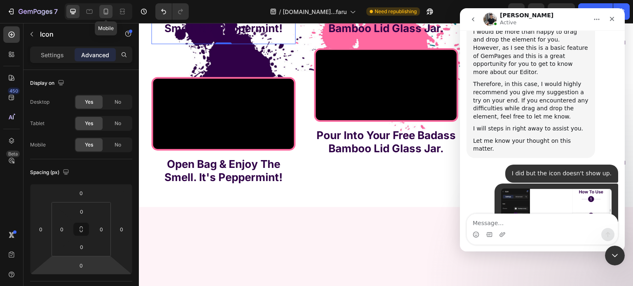
click at [104, 13] on icon at bounding box center [106, 11] width 8 height 8
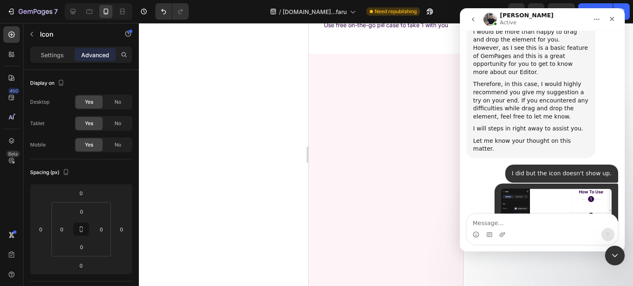
scroll to position [2452, 0]
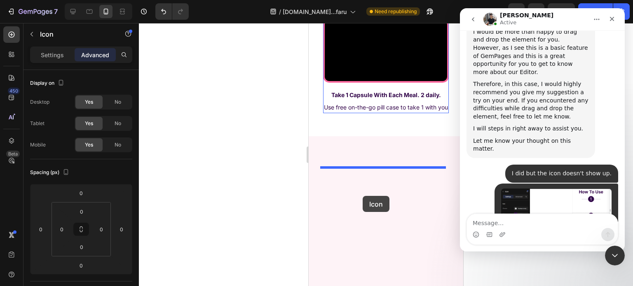
drag, startPoint x: 334, startPoint y: 127, endPoint x: 361, endPoint y: 190, distance: 68.3
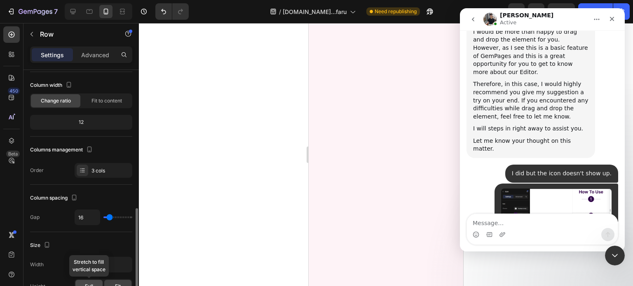
scroll to position [124, 0]
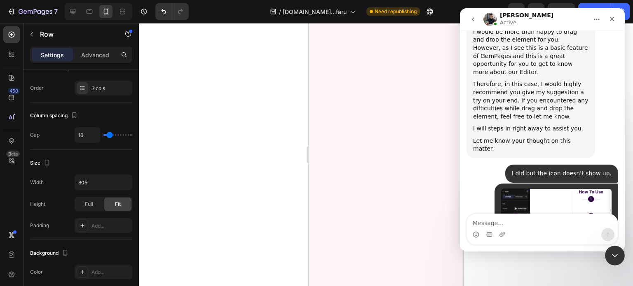
click at [510, 263] on div "Let me take a look at the template for you. Would you mind saving the template …" at bounding box center [530, 275] width 115 height 24
copy div "Let me take a look at the template for you. Would you mind saving the template …"
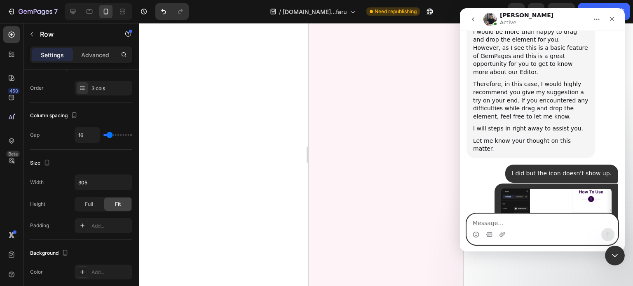
click at [534, 223] on textarea "Message…" at bounding box center [542, 221] width 151 height 14
type textarea "yes"
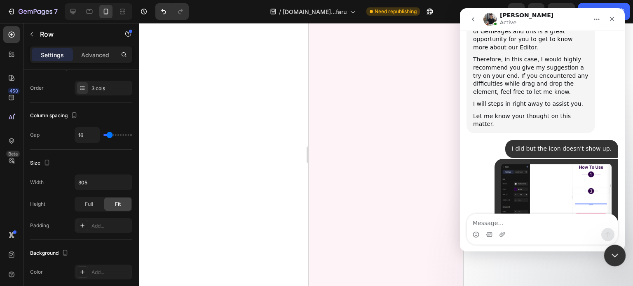
click at [611, 251] on icon "Close Intercom Messenger" at bounding box center [614, 255] width 10 height 10
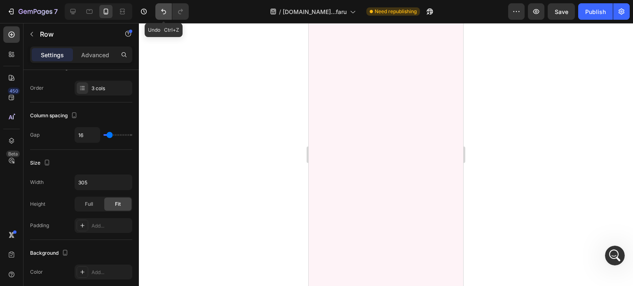
click at [162, 10] on icon "Undo/Redo" at bounding box center [163, 11] width 5 height 5
click at [73, 11] on icon at bounding box center [73, 11] width 8 height 8
type input "1200"
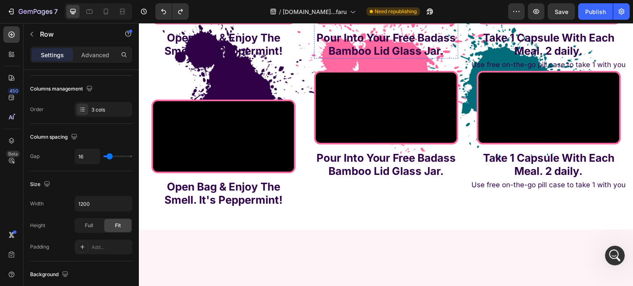
scroll to position [1958, 0]
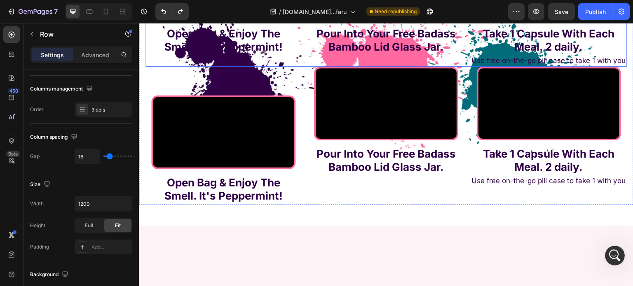
click at [308, 67] on div "Video Pour Into Your Free Badass Bamboo Lid Glass Jar. Text Block Row" at bounding box center [386, 6] width 156 height 120
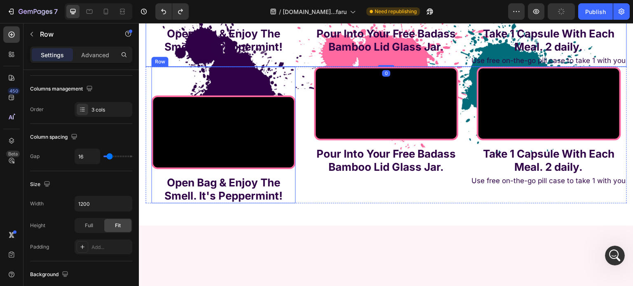
click at [300, 204] on div "Icon Video Open Bag & Enjoy The Smell. It's Peppermint! Text Block Row Video Po…" at bounding box center [385, 135] width 481 height 137
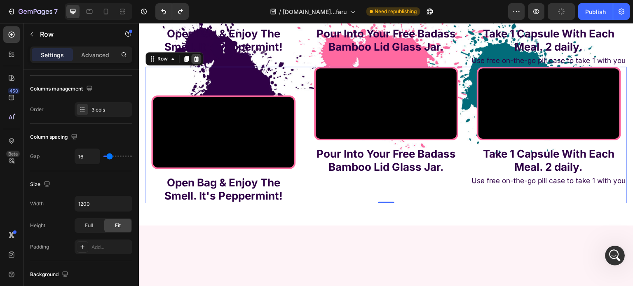
click at [197, 62] on icon at bounding box center [196, 59] width 7 height 7
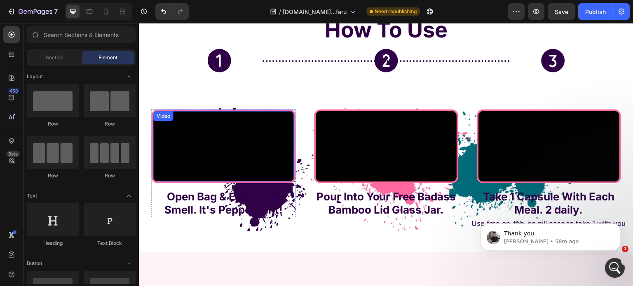
scroll to position [1793, 0]
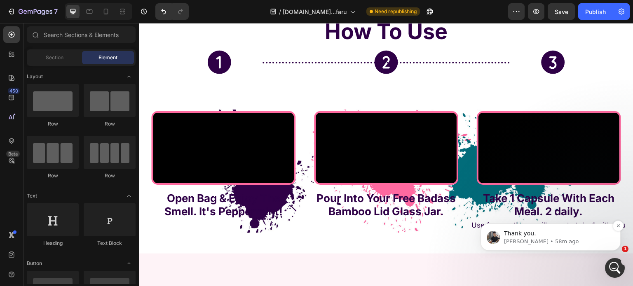
click at [536, 233] on p "Thank you." at bounding box center [557, 234] width 106 height 8
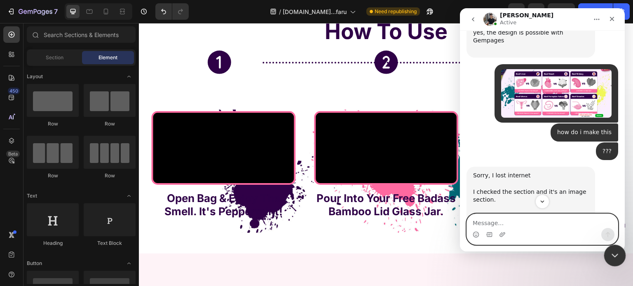
scroll to position [9788, 0]
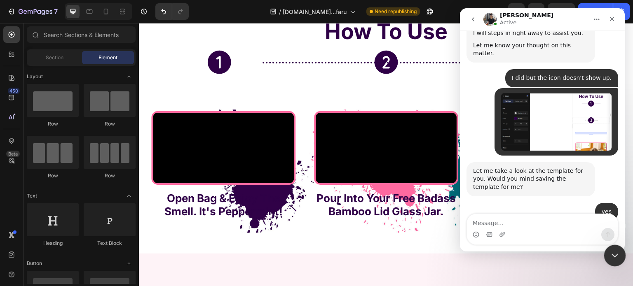
click at [615, 255] on icon "Close Intercom Messenger" at bounding box center [614, 255] width 10 height 10
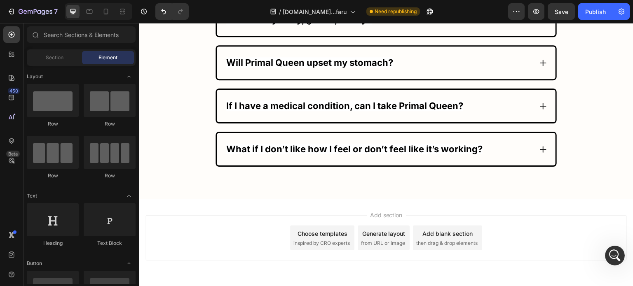
scroll to position [5414, 0]
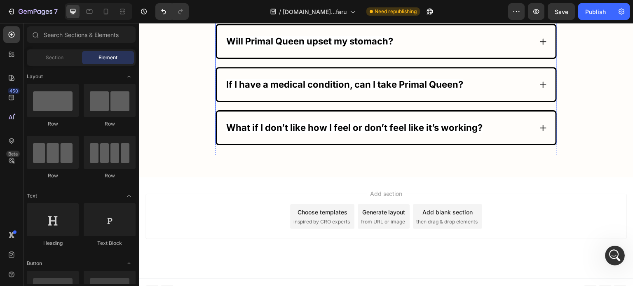
click at [529, 120] on div "What if I don’t like how I feel or don’t feel like it’s working?" at bounding box center [378, 128] width 307 height 16
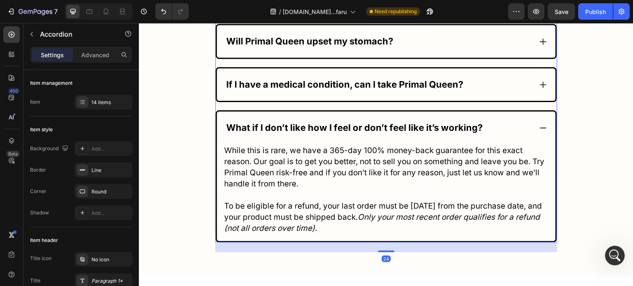
click at [529, 120] on div "What if I don’t like how I feel or don’t feel like it’s working?" at bounding box center [378, 128] width 307 height 16
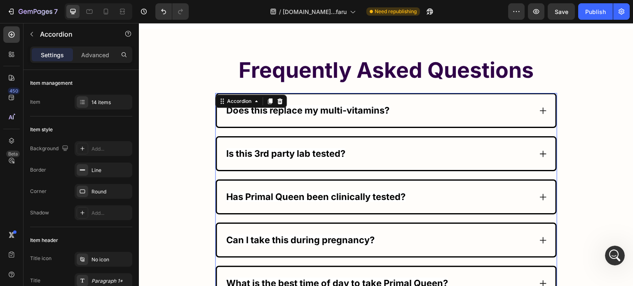
click at [536, 115] on div "Does this replace my multi-vitamins?" at bounding box center [386, 110] width 339 height 33
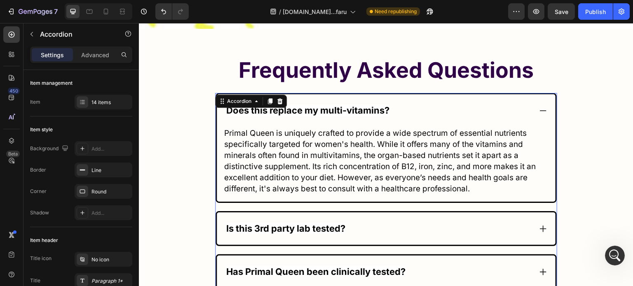
scroll to position [4837, 0]
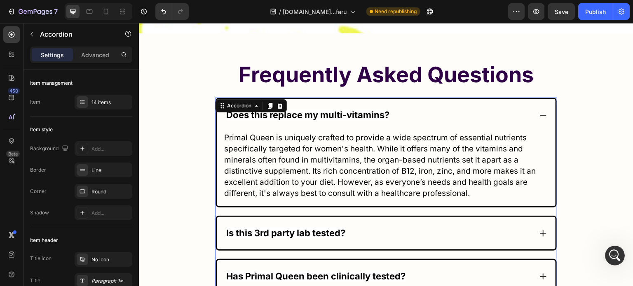
click at [539, 115] on icon at bounding box center [543, 115] width 8 height 8
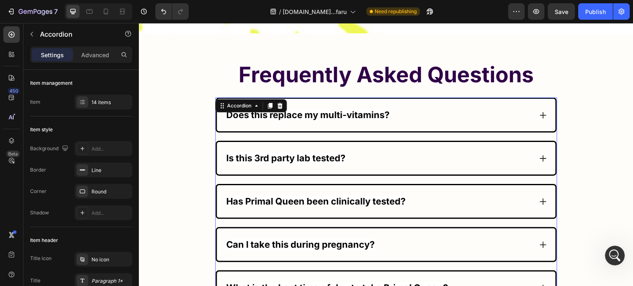
scroll to position [4878, 0]
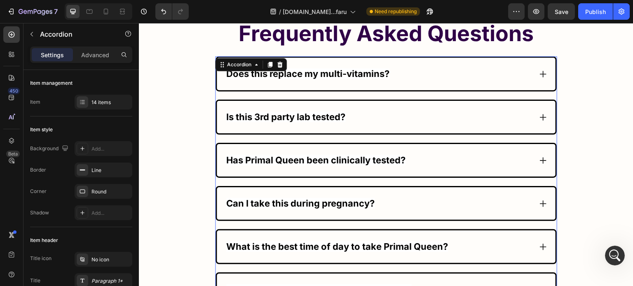
click at [539, 116] on icon at bounding box center [543, 117] width 8 height 8
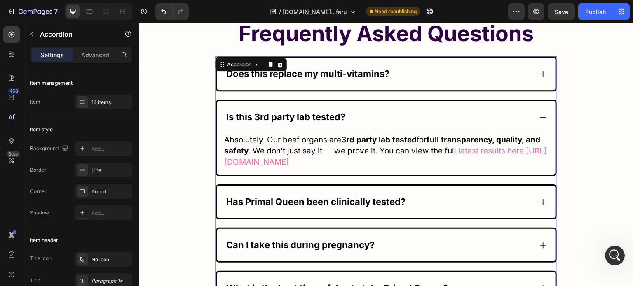
click at [539, 116] on icon at bounding box center [543, 117] width 8 height 8
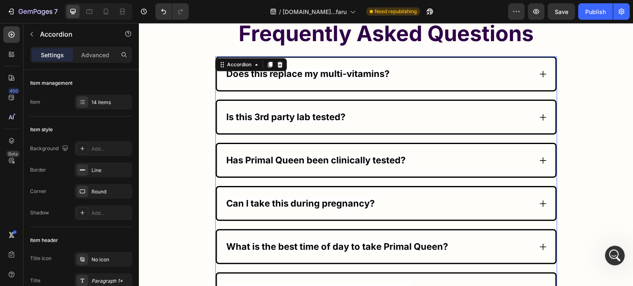
click at [539, 157] on icon at bounding box center [543, 161] width 8 height 8
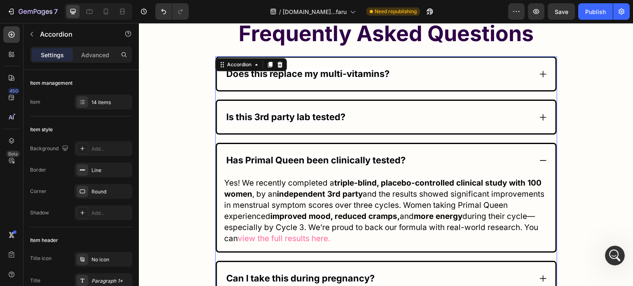
click at [539, 157] on icon at bounding box center [543, 161] width 8 height 8
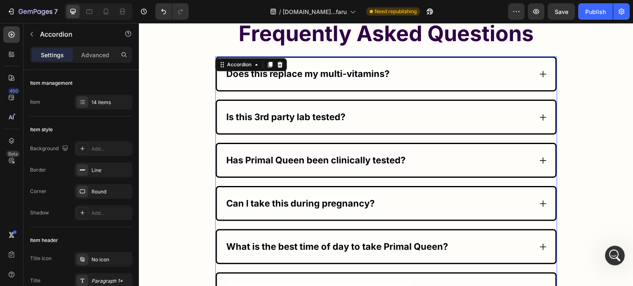
scroll to position [9788, 0]
drag, startPoint x: 615, startPoint y: 253, endPoint x: 1061, endPoint y: 467, distance: 495.2
click at [615, 253] on icon "Open Intercom Messenger" at bounding box center [614, 255] width 14 height 14
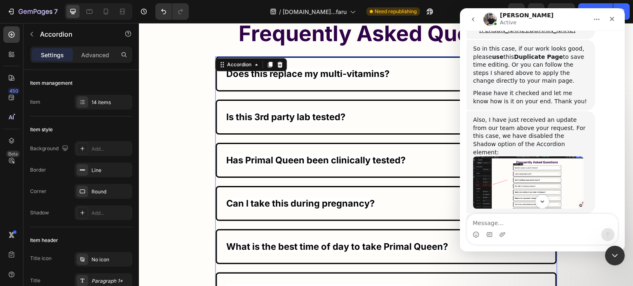
scroll to position [8456, 0]
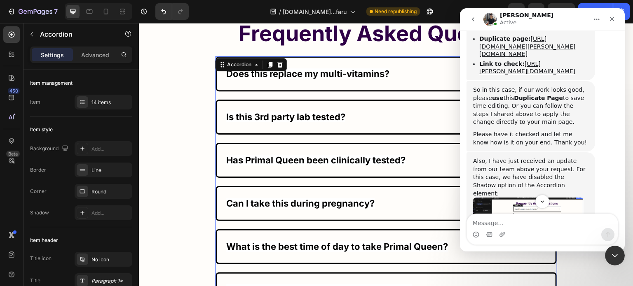
click at [495, 198] on img "Tony says…" at bounding box center [528, 224] width 110 height 52
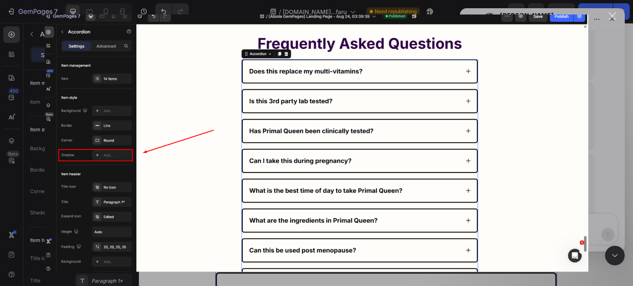
scroll to position [0, 0]
click at [598, 125] on div "Intercom messenger" at bounding box center [316, 143] width 633 height 286
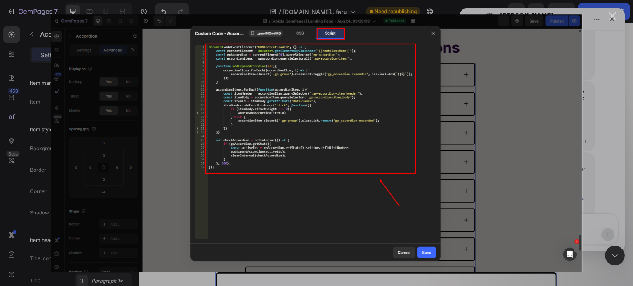
click at [632, 159] on div "Intercom messenger" at bounding box center [316, 143] width 633 height 286
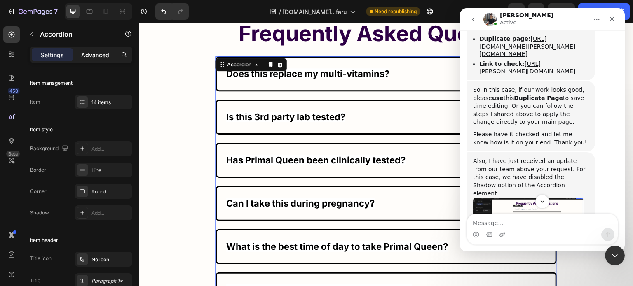
drag, startPoint x: 96, startPoint y: 54, endPoint x: 94, endPoint y: 59, distance: 4.8
click at [96, 54] on p "Advanced" at bounding box center [95, 55] width 28 height 9
type input "100%"
type input "100"
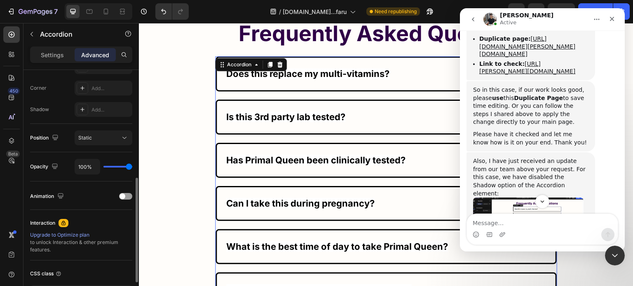
scroll to position [309, 0]
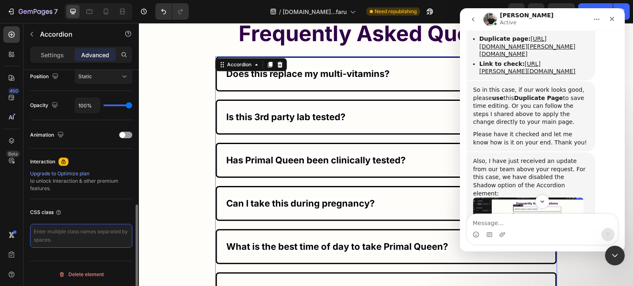
click at [72, 240] on textarea at bounding box center [81, 236] width 102 height 24
click at [66, 232] on textarea at bounding box center [81, 236] width 102 height 24
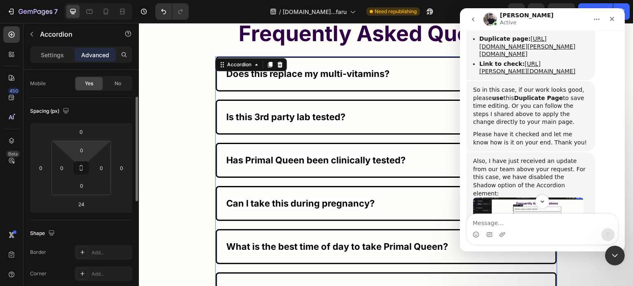
scroll to position [0, 0]
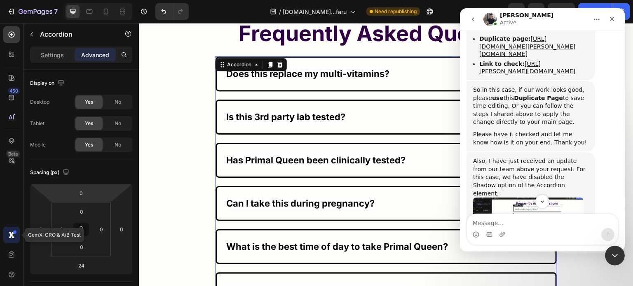
click at [12, 241] on div at bounding box center [11, 235] width 16 height 16
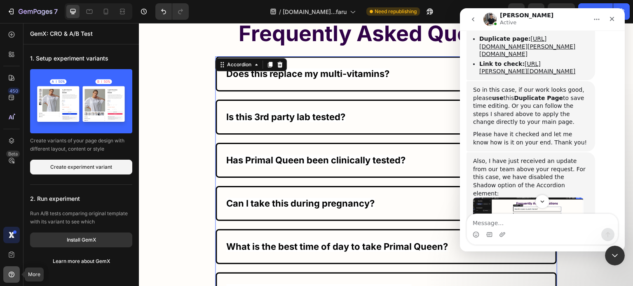
click at [15, 268] on div at bounding box center [11, 275] width 16 height 16
click at [13, 252] on icon at bounding box center [11, 255] width 8 height 8
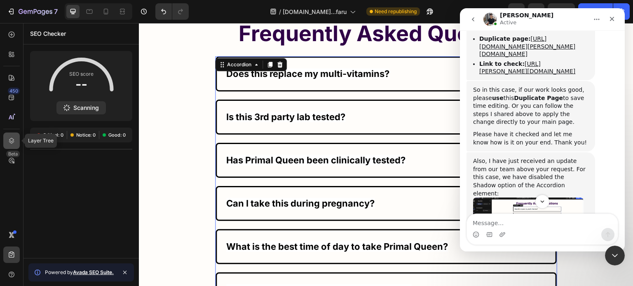
click at [16, 140] on div at bounding box center [11, 141] width 16 height 16
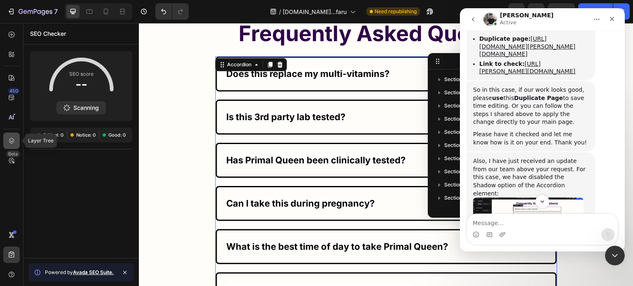
scroll to position [88, 0]
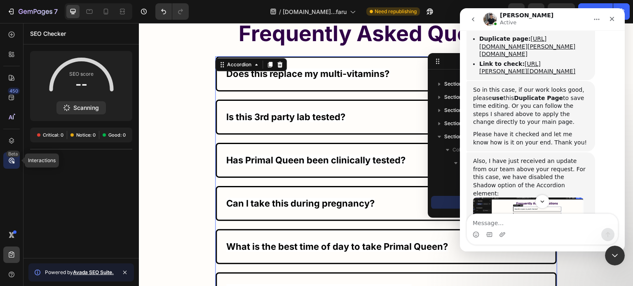
click at [13, 160] on icon at bounding box center [11, 161] width 8 height 8
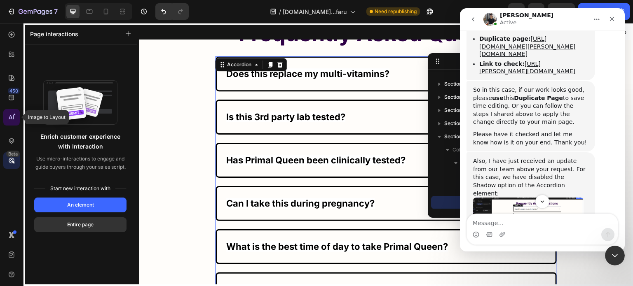
click at [16, 115] on div at bounding box center [11, 117] width 16 height 16
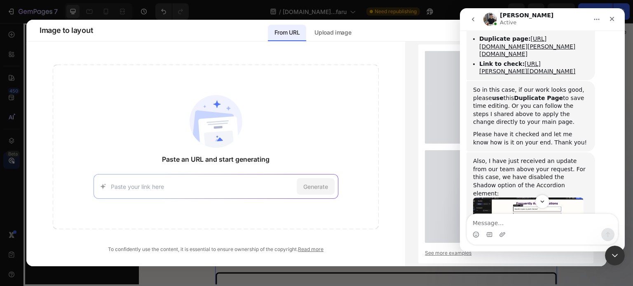
click at [12, 97] on div at bounding box center [316, 143] width 633 height 286
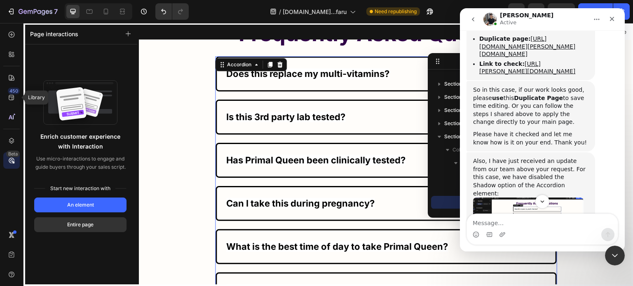
click at [12, 97] on icon at bounding box center [11, 98] width 8 height 8
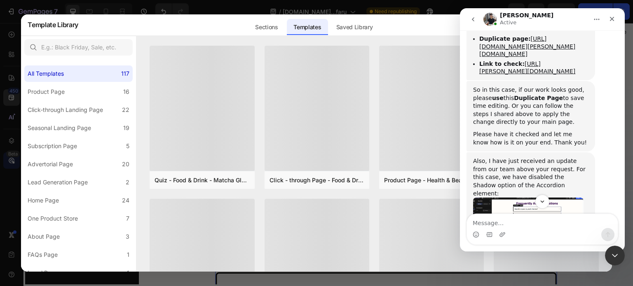
click at [11, 75] on div at bounding box center [316, 143] width 633 height 286
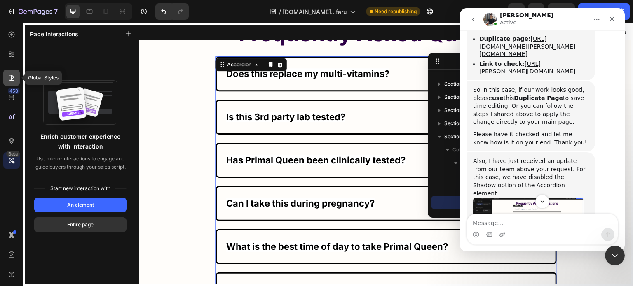
click at [10, 77] on icon at bounding box center [11, 78] width 8 height 8
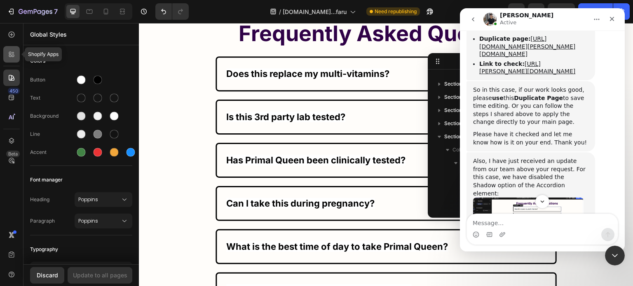
click at [12, 51] on icon at bounding box center [11, 54] width 8 height 8
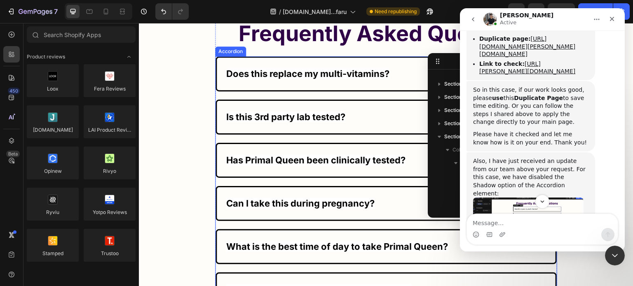
click at [230, 65] on div "Does this replace my multi-vitamins?" at bounding box center [386, 74] width 339 height 33
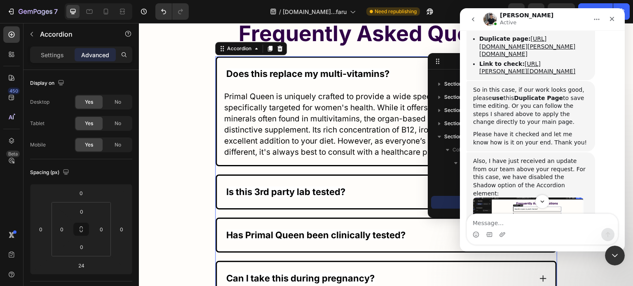
scroll to position [156, 0]
click at [239, 67] on p "Does this replace my multi-vitamins?" at bounding box center [307, 74] width 163 height 14
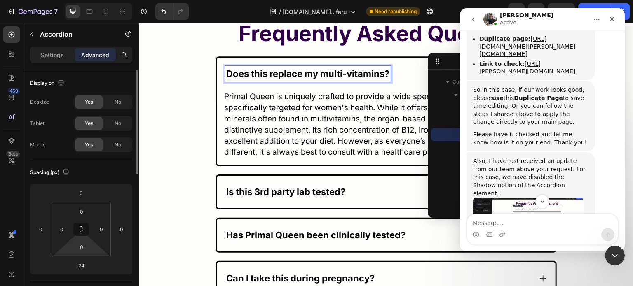
scroll to position [82, 0]
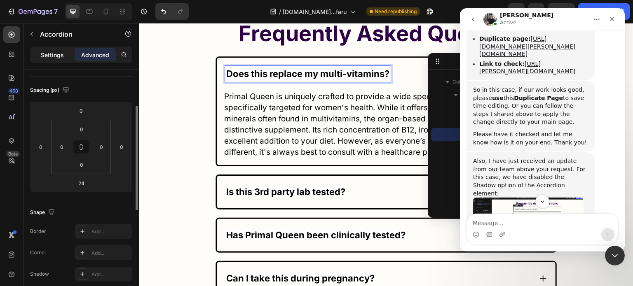
click at [58, 59] on div "Settings" at bounding box center [52, 54] width 41 height 13
type input "20"
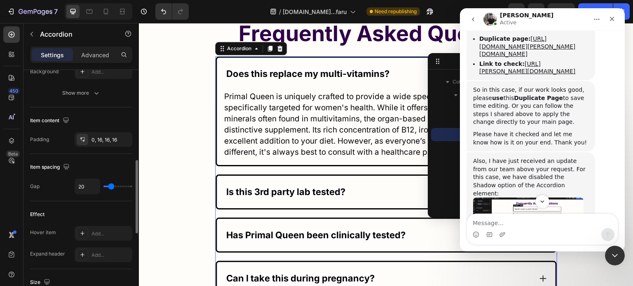
scroll to position [213, 0]
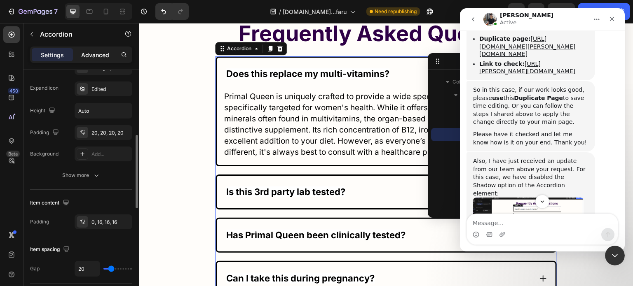
click at [93, 54] on p "Advanced" at bounding box center [95, 55] width 28 height 9
type input "100%"
type input "100"
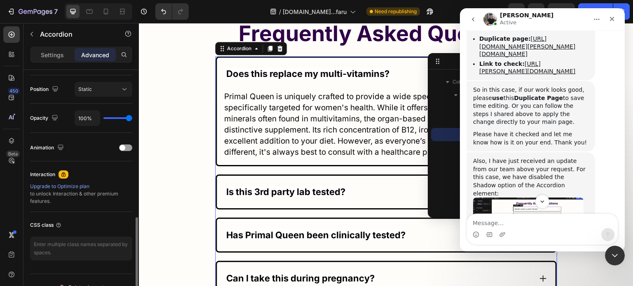
scroll to position [309, 0]
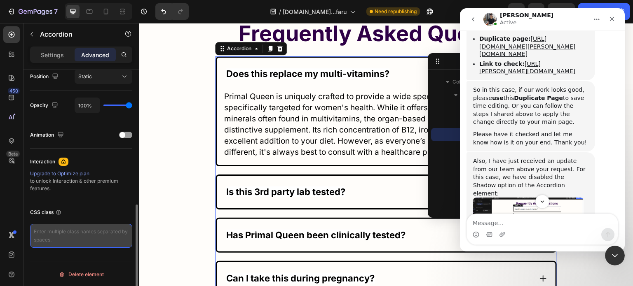
click at [76, 232] on textarea at bounding box center [81, 236] width 102 height 24
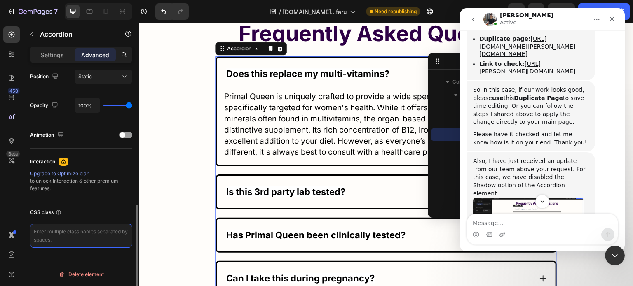
click at [76, 229] on textarea at bounding box center [81, 236] width 102 height 24
drag, startPoint x: 76, startPoint y: 231, endPoint x: 66, endPoint y: 234, distance: 10.8
click at [74, 234] on textarea at bounding box center [81, 236] width 102 height 24
click at [66, 234] on textarea at bounding box center [81, 236] width 102 height 24
paste textarea "document.addEventListener("DOMContentLoaded". 01 const currentElement document.…"
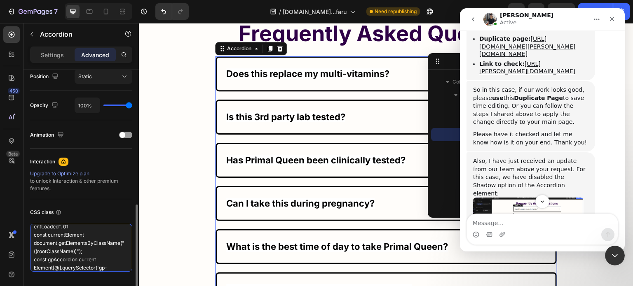
scroll to position [0, 0]
click at [68, 230] on textarea "document.addEventListener("DOMContentLoaded". 01 const currentElement document.…" at bounding box center [81, 248] width 102 height 48
drag, startPoint x: 68, startPoint y: 230, endPoint x: 82, endPoint y: 268, distance: 40.8
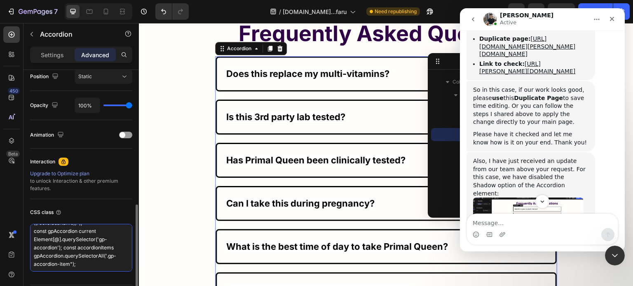
click at [82, 268] on textarea "document.addEventListener("DOMContentLoaded". 01 const currentElement document.…" at bounding box center [81, 248] width 102 height 48
click at [371, 85] on div "Does this replace my multi-vitamins?" at bounding box center [386, 74] width 339 height 33
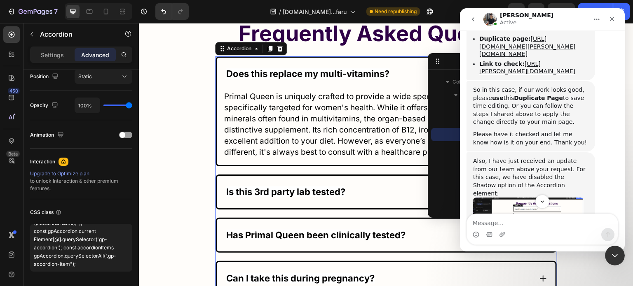
click at [371, 85] on div "Does this replace my multi-vitamins?" at bounding box center [386, 74] width 339 height 33
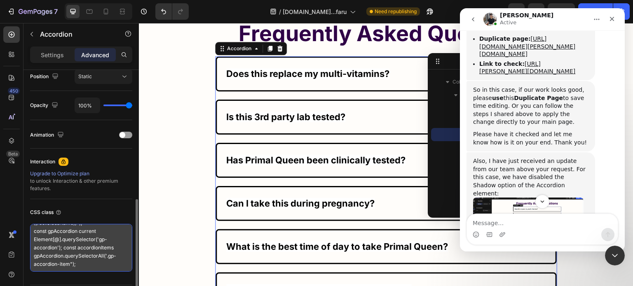
click at [63, 248] on textarea "document.addEventListener("DOMContentLoaded". 01 const currentElement document.…" at bounding box center [81, 248] width 102 height 48
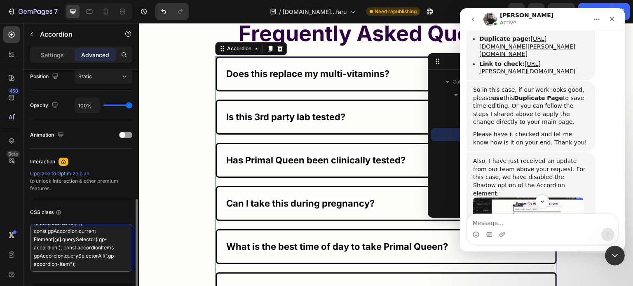
click at [63, 248] on textarea "document.addEventListener("DOMContentLoaded". 01 const currentElement document.…" at bounding box center [81, 248] width 102 height 48
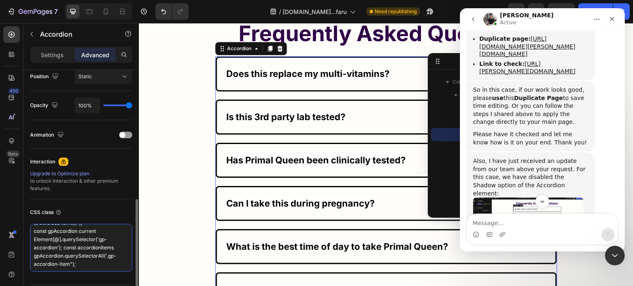
click at [63, 248] on textarea "document.addEventListener("DOMContentLoaded". 01 const currentElement document.…" at bounding box center [81, 248] width 102 height 48
click at [66, 242] on textarea "document.addEventListener("DOMContentLoaded". 01 const currentElement document.…" at bounding box center [81, 248] width 102 height 48
click at [67, 241] on textarea "document.addEventListener("DOMContentLoaded". 01 const currentElement document.…" at bounding box center [81, 248] width 102 height 48
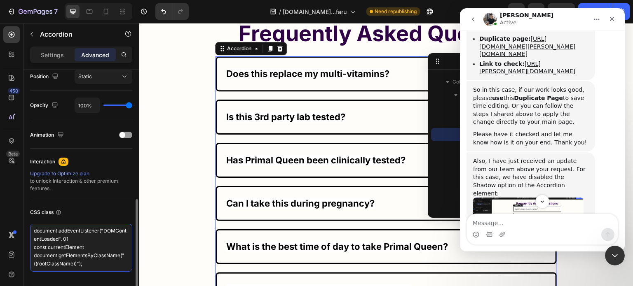
click at [67, 241] on textarea "document.addEventListener("DOMContentLoaded". 01 const currentElement document.…" at bounding box center [81, 248] width 102 height 48
type textarea "document.addEventListener("DOMContentLoaded". 01"
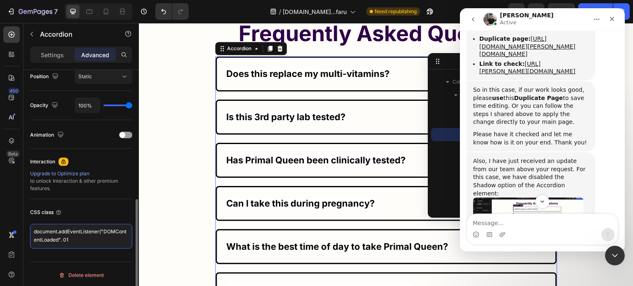
scroll to position [3, 0]
click at [67, 241] on textarea "document.addEventListener("DOMContentLoaded". 01" at bounding box center [81, 236] width 102 height 25
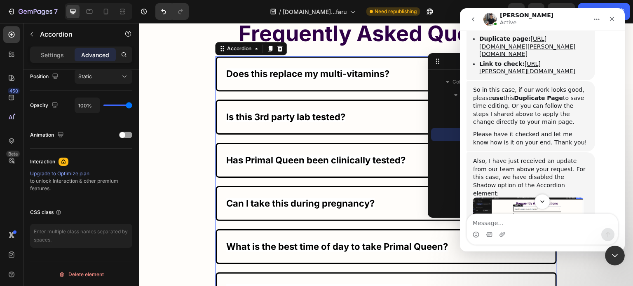
click at [542, 204] on icon "Scroll to bottom" at bounding box center [541, 201] width 7 height 7
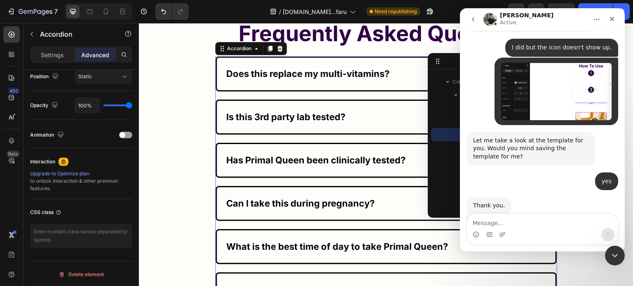
scroll to position [9878, 0]
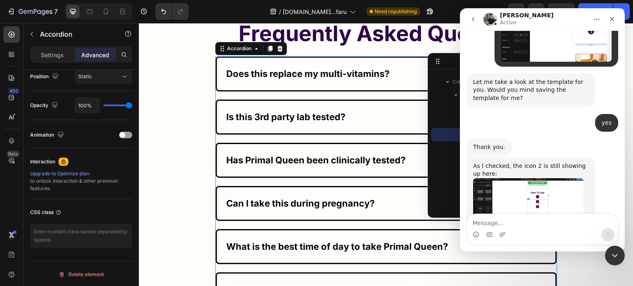
click at [531, 234] on div "Seems that the page is not yet saved successfully on your end. Can you help me …" at bounding box center [530, 246] width 115 height 24
drag, startPoint x: 531, startPoint y: 149, endPoint x: 541, endPoint y: 176, distance: 28.5
click at [541, 176] on div "As I checked, the icon 2 is still showing up here: Seems that the page is not y…" at bounding box center [530, 224] width 115 height 124
copy div "Seems that the page is not yet saved successfully on your end. Can you help me …"
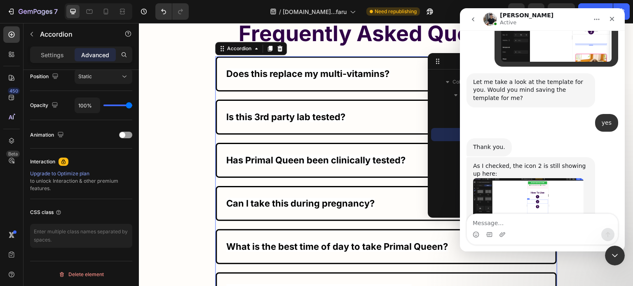
scroll to position [9878, 0]
click at [553, 201] on div "As I checked, the icon 2 is still showing up here: Seems that the page is not y…" at bounding box center [542, 234] width 152 height 152
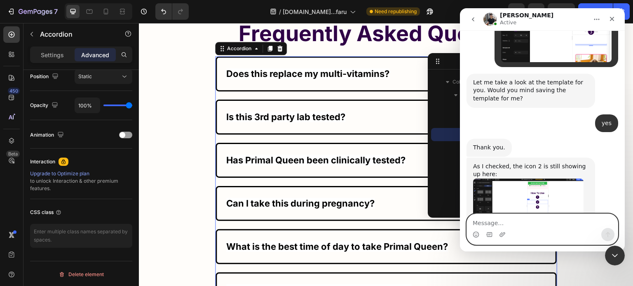
drag, startPoint x: 510, startPoint y: 215, endPoint x: 513, endPoint y: 222, distance: 7.0
click at [513, 222] on textarea "Message…" at bounding box center [542, 221] width 151 height 14
click at [513, 225] on textarea "Message…" at bounding box center [542, 221] width 151 height 14
paste textarea "Can you fix this for me?"
type textarea "Can you fix this for me?"
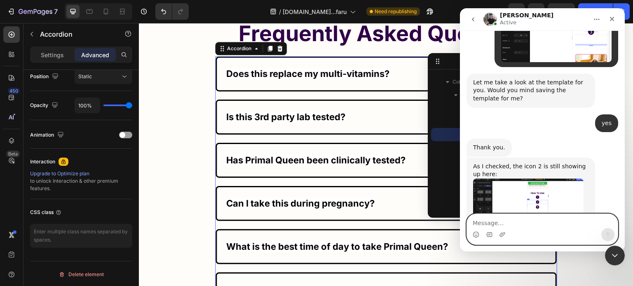
scroll to position [9903, 0]
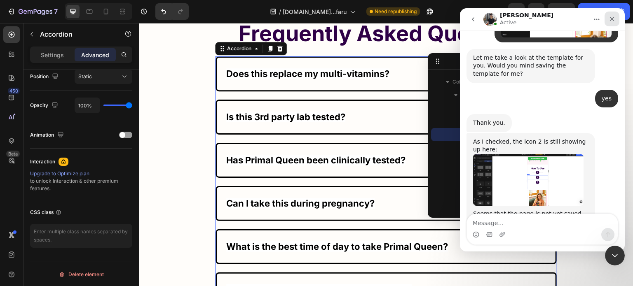
click at [611, 19] on icon "Close" at bounding box center [612, 19] width 7 height 7
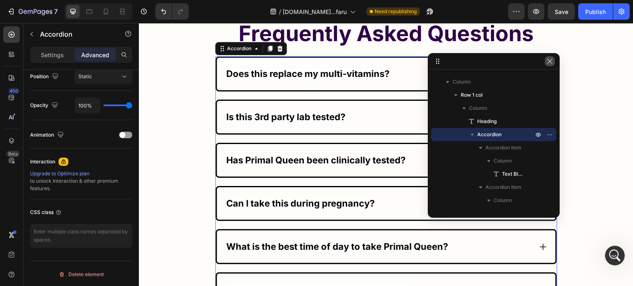
click at [550, 62] on icon "button" at bounding box center [549, 61] width 7 height 7
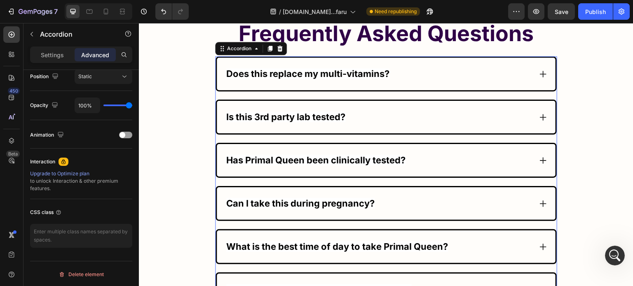
click at [456, 79] on div "Does this replace my multi-vitamins?" at bounding box center [378, 74] width 307 height 16
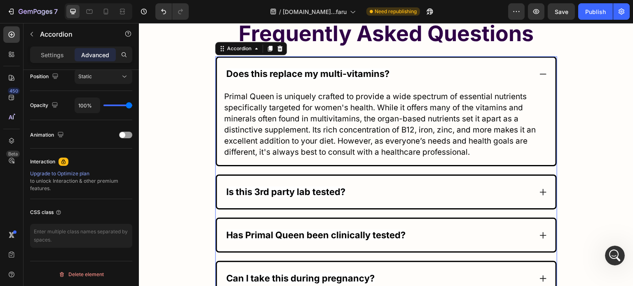
click at [456, 75] on div "Does this replace my multi-vitamins?" at bounding box center [378, 74] width 307 height 16
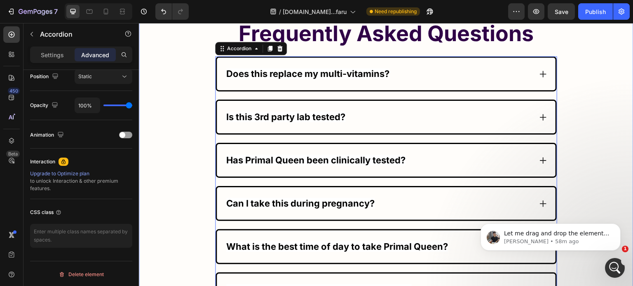
scroll to position [9975, 0]
click at [588, 242] on p "Tony • 58m ago" at bounding box center [557, 241] width 106 height 7
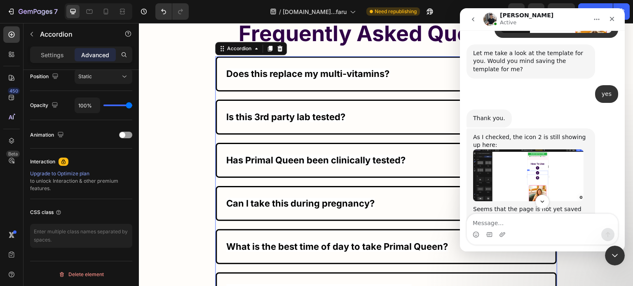
scroll to position [9949, 0]
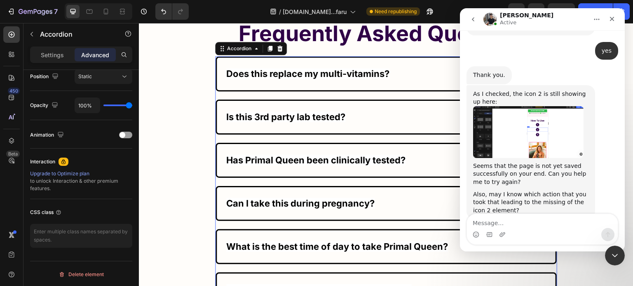
drag, startPoint x: 528, startPoint y: 235, endPoint x: 524, endPoint y: 232, distance: 5.3
click at [527, 236] on div "Intercom messenger" at bounding box center [542, 234] width 151 height 13
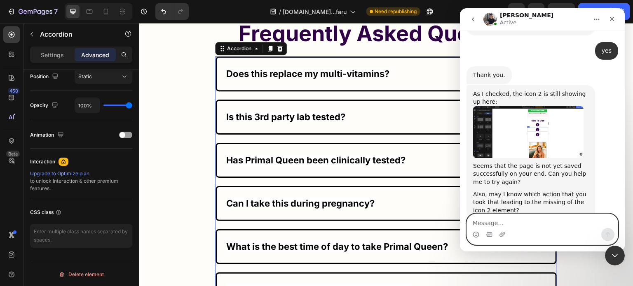
click at [517, 222] on textarea "Message…" at bounding box center [542, 221] width 151 height 14
type textarea "okay"
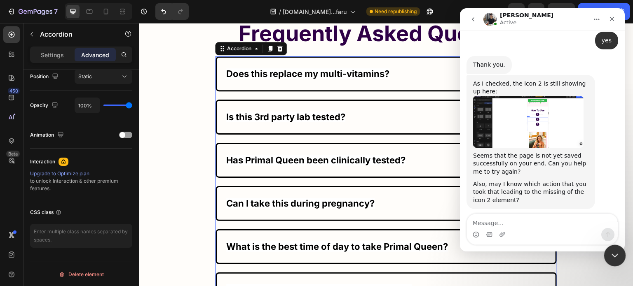
click at [616, 259] on icon "Close Intercom Messenger" at bounding box center [614, 255] width 10 height 10
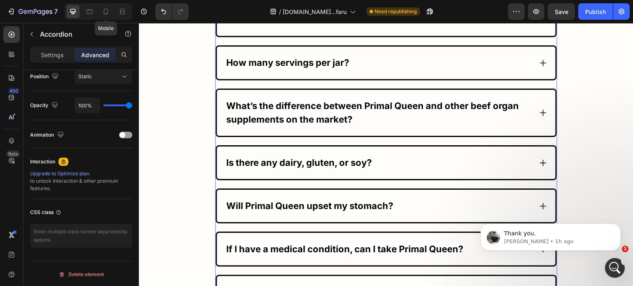
scroll to position [5414, 0]
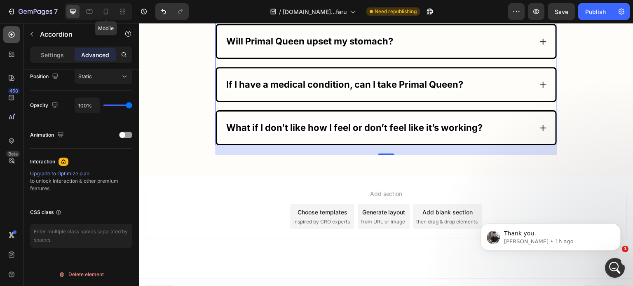
click at [11, 38] on icon at bounding box center [11, 34] width 8 height 8
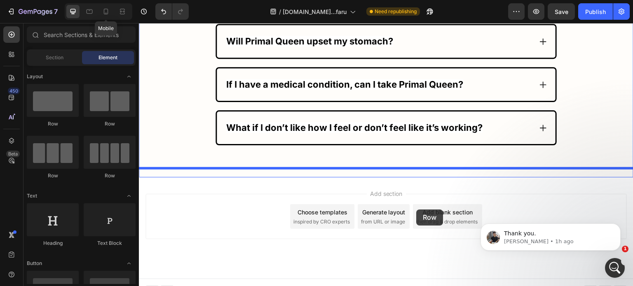
drag, startPoint x: 209, startPoint y: 121, endPoint x: 417, endPoint y: 210, distance: 225.8
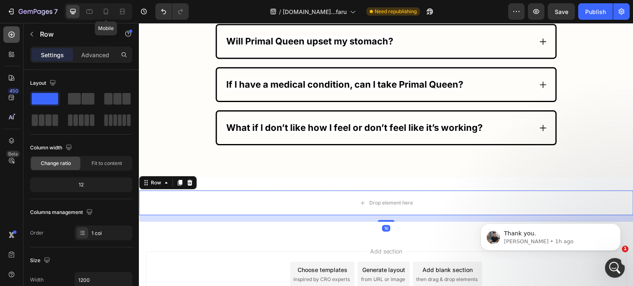
click at [12, 32] on icon at bounding box center [12, 35] width 6 height 6
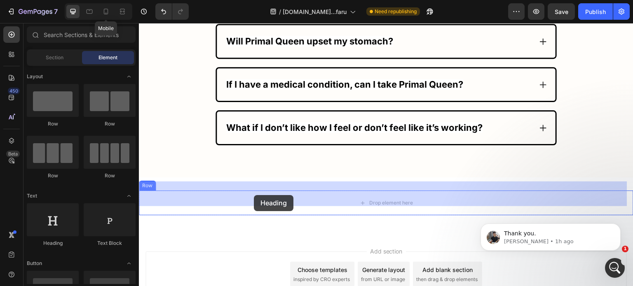
drag, startPoint x: 204, startPoint y: 242, endPoint x: 254, endPoint y: 195, distance: 68.8
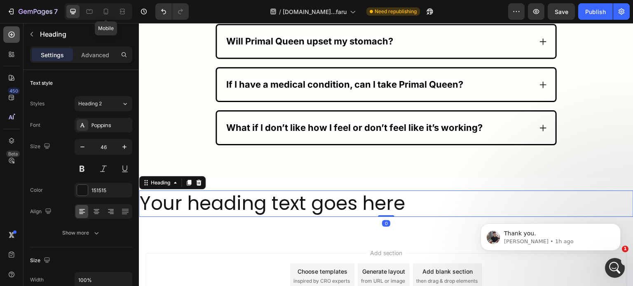
click at [7, 36] on icon at bounding box center [11, 34] width 8 height 8
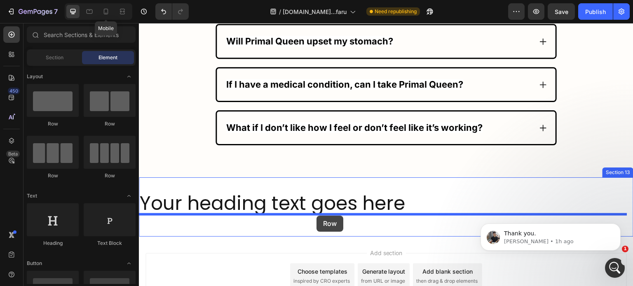
drag, startPoint x: 198, startPoint y: 135, endPoint x: 316, endPoint y: 216, distance: 143.2
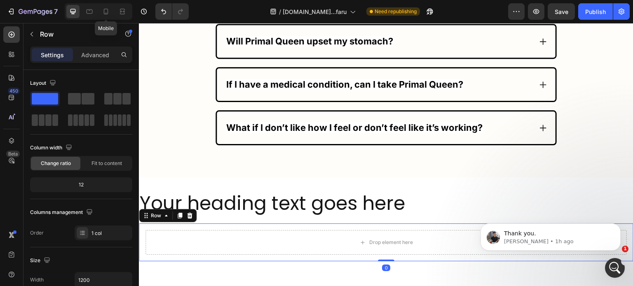
click at [232, 233] on div "Drop element here" at bounding box center [385, 242] width 481 height 25
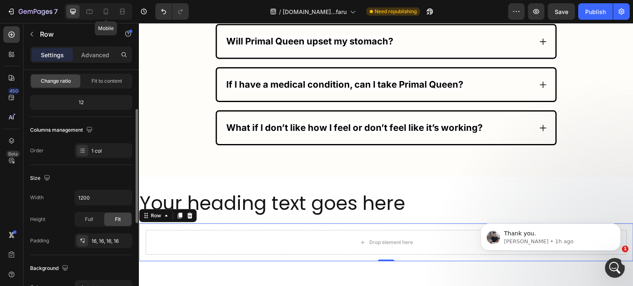
drag, startPoint x: 124, startPoint y: 239, endPoint x: 109, endPoint y: 228, distance: 17.7
click at [0, 0] on icon "button" at bounding box center [0, 0] width 0 height 0
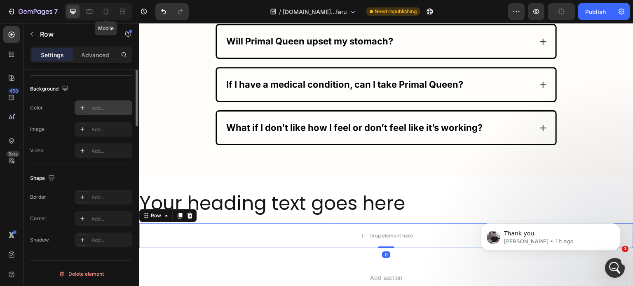
scroll to position [138, 0]
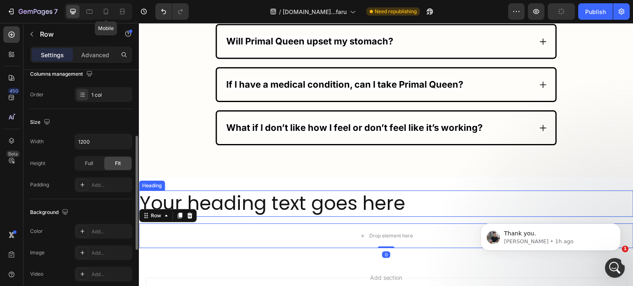
click at [297, 191] on h2 "Your heading text goes here" at bounding box center [386, 204] width 494 height 26
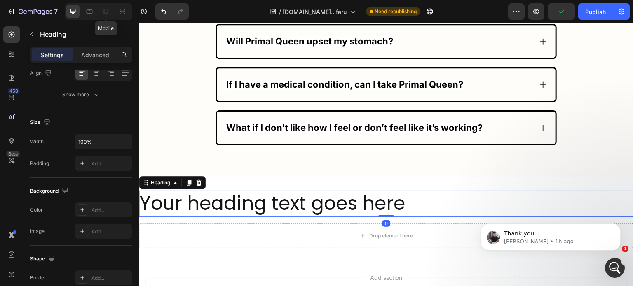
scroll to position [0, 0]
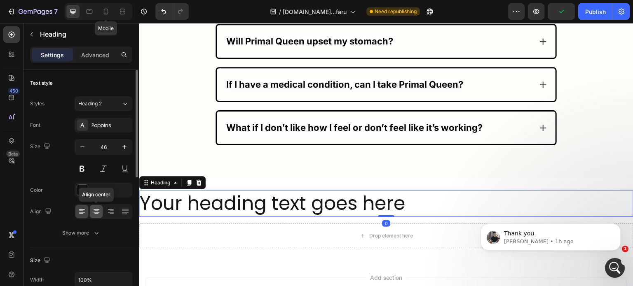
click at [97, 215] on icon at bounding box center [96, 212] width 8 height 8
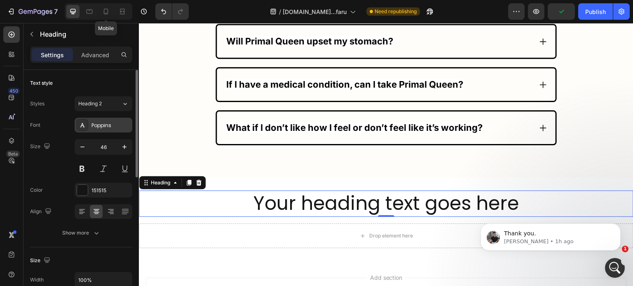
click at [104, 122] on div "Poppins" at bounding box center [110, 125] width 39 height 7
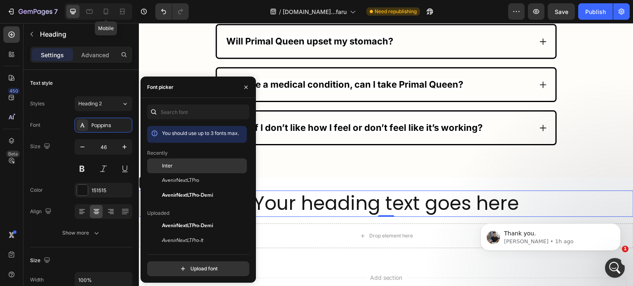
click at [180, 169] on div "Inter" at bounding box center [203, 165] width 83 height 7
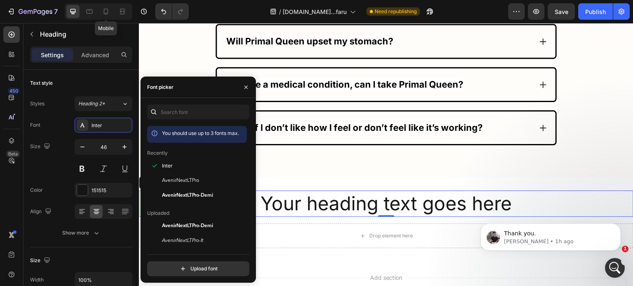
click at [302, 191] on h2 "Your heading text goes here" at bounding box center [386, 204] width 494 height 26
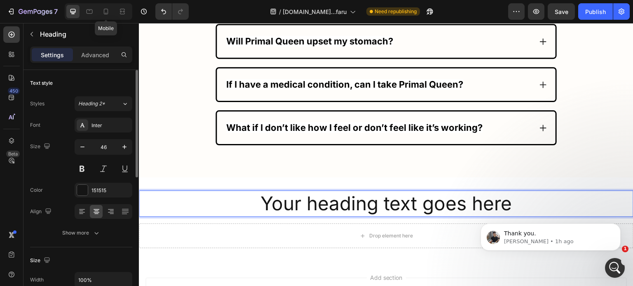
drag, startPoint x: 100, startPoint y: 193, endPoint x: 105, endPoint y: 199, distance: 7.9
click at [100, 194] on div "151515" at bounding box center [104, 190] width 58 height 15
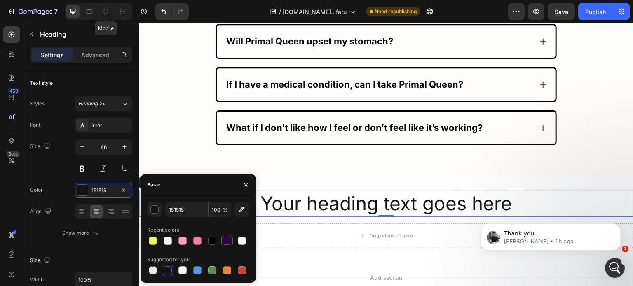
click at [225, 243] on div at bounding box center [227, 241] width 8 height 8
type input "2F0147"
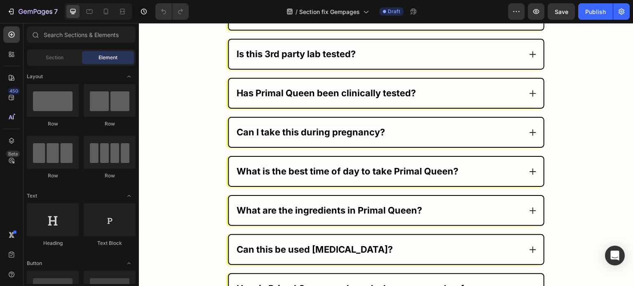
scroll to position [4944, 0]
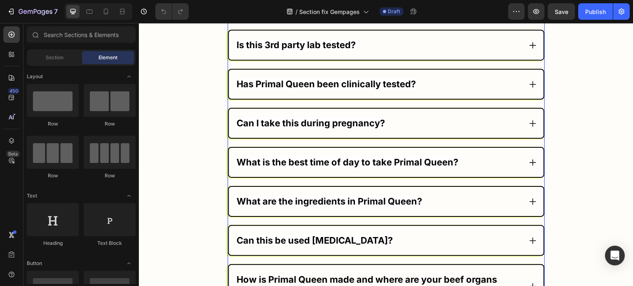
click at [474, 158] on div "What is the best time of day to take Primal Queen?" at bounding box center [378, 163] width 287 height 16
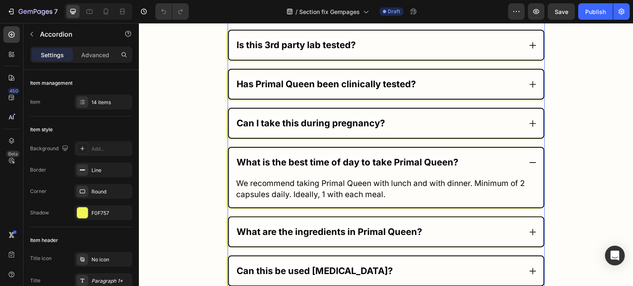
click at [484, 155] on div "What is the best time of day to take Primal Queen?" at bounding box center [378, 163] width 287 height 16
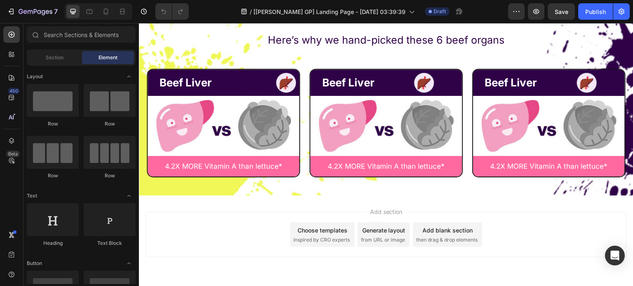
scroll to position [4280, 0]
